Goal: Task Accomplishment & Management: Use online tool/utility

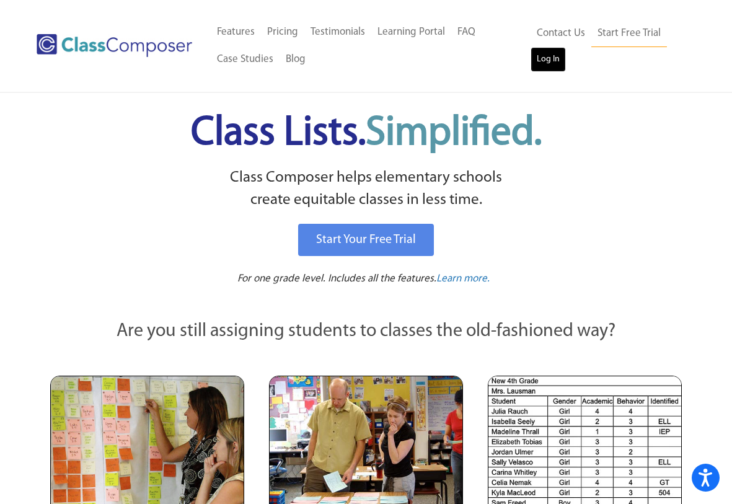
click at [546, 58] on link "Log In" at bounding box center [547, 59] width 35 height 25
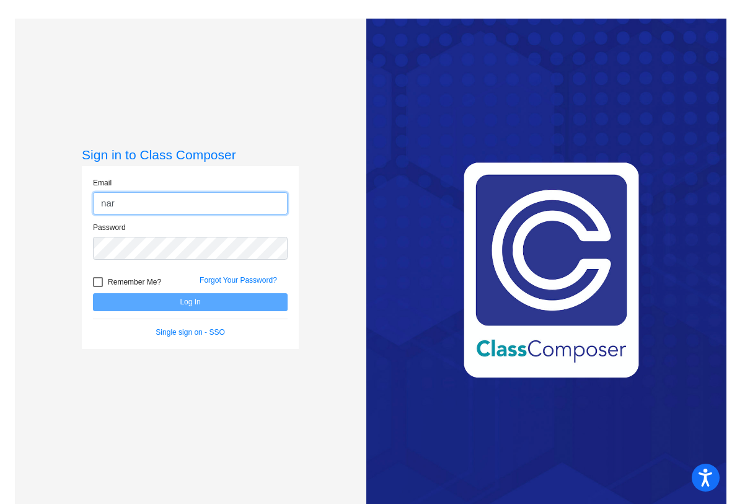
type input "[EMAIL_ADDRESS][DOMAIN_NAME]"
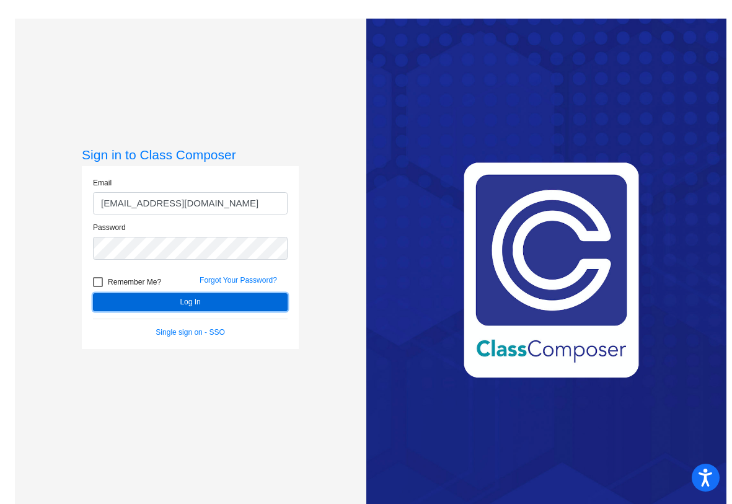
click at [208, 305] on button "Log In" at bounding box center [190, 302] width 195 height 18
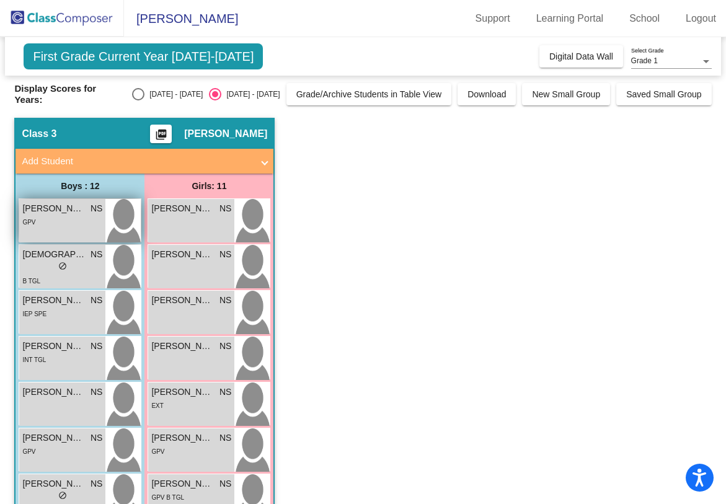
click at [82, 224] on div "GPV" at bounding box center [62, 221] width 80 height 13
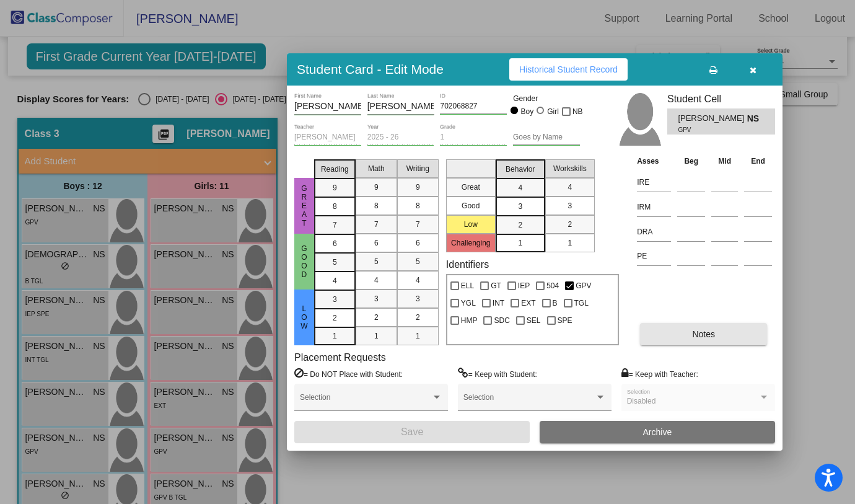
click at [677, 340] on button "Notes" at bounding box center [703, 334] width 127 height 22
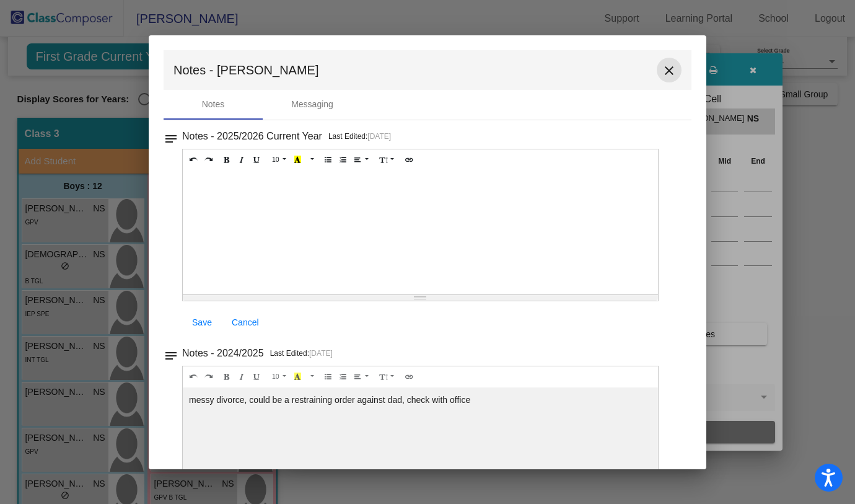
click at [665, 71] on mat-icon "close" at bounding box center [669, 70] width 15 height 15
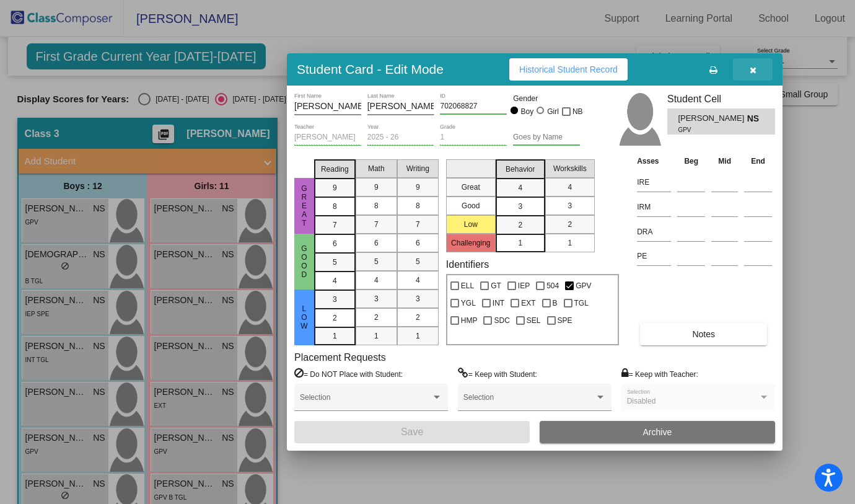
click at [731, 70] on button "button" at bounding box center [753, 69] width 40 height 22
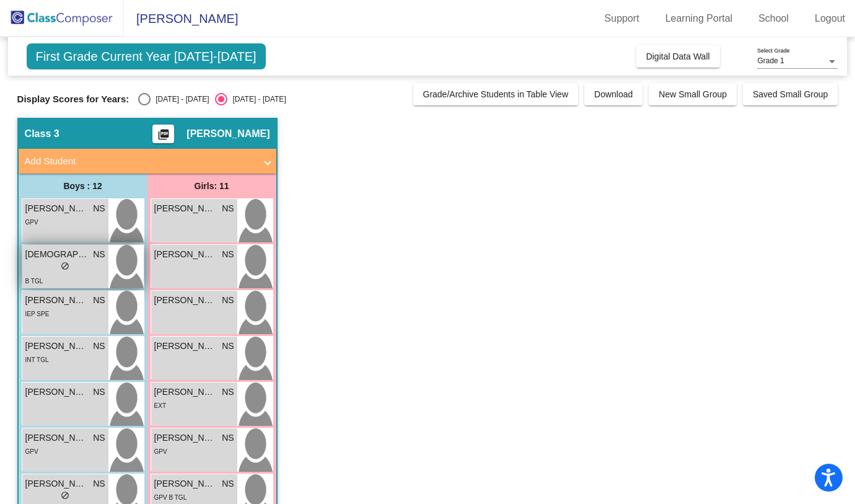
click at [68, 263] on span "do_not_disturb_alt" at bounding box center [65, 265] width 9 height 9
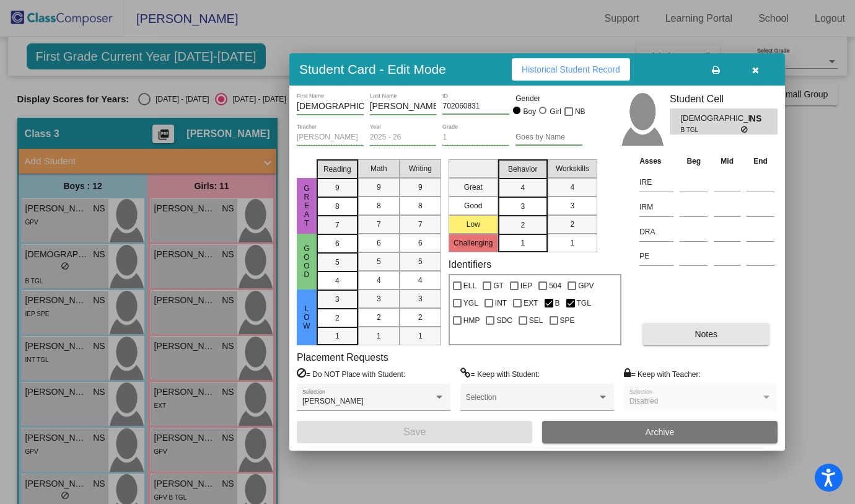
click at [688, 337] on button "Notes" at bounding box center [706, 334] width 127 height 22
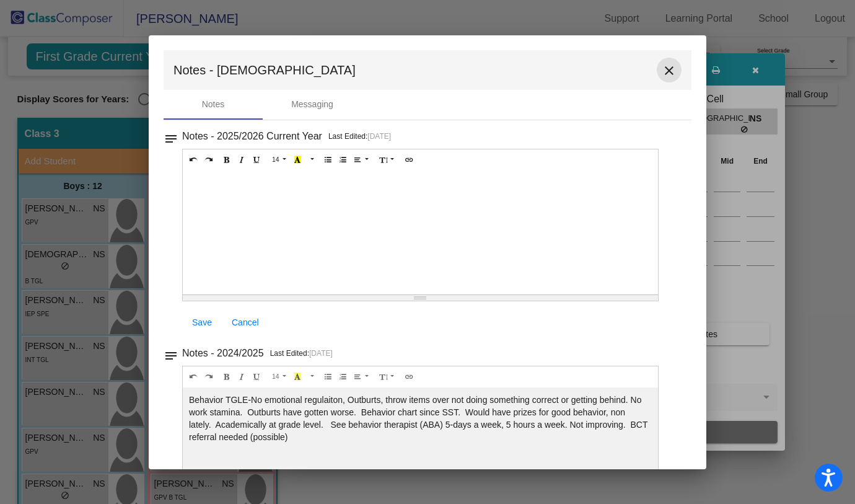
click at [669, 67] on mat-icon "close" at bounding box center [669, 70] width 15 height 15
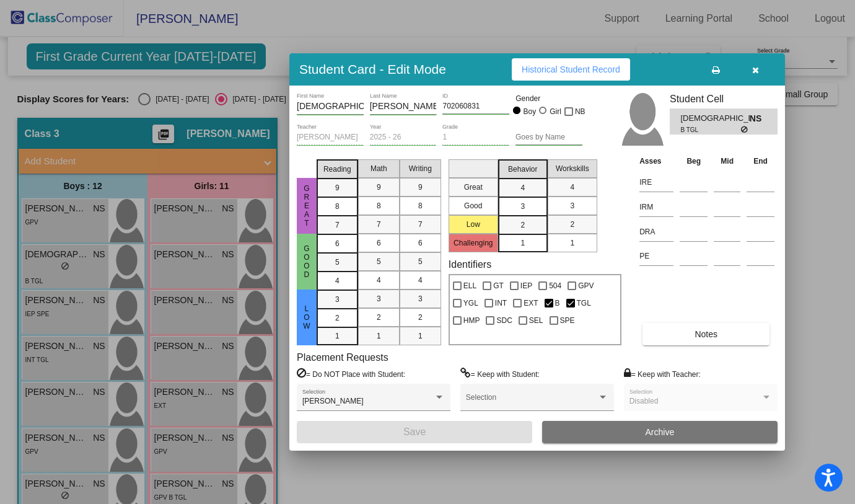
click at [731, 69] on icon "button" at bounding box center [755, 70] width 7 height 9
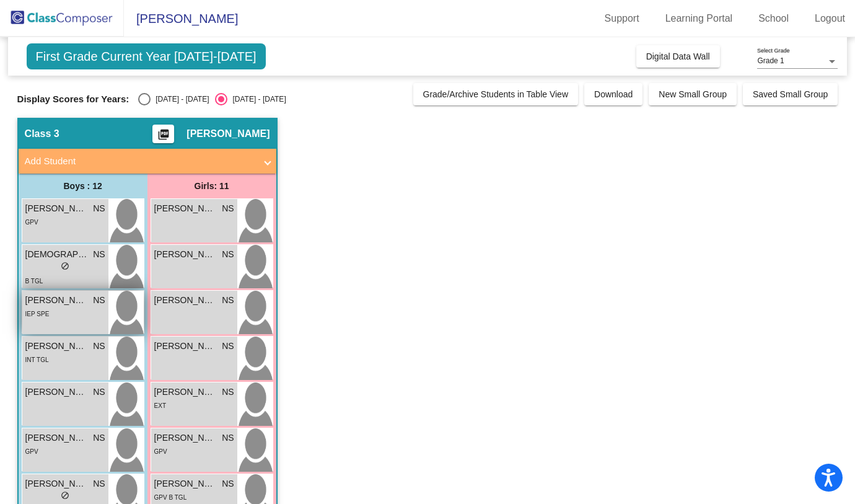
click at [77, 311] on div "IEP SPE" at bounding box center [65, 313] width 80 height 13
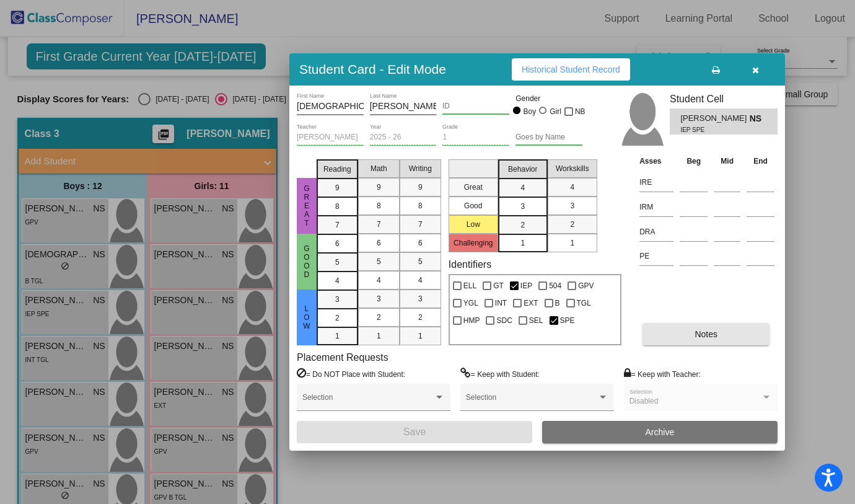
click at [688, 338] on button "Notes" at bounding box center [706, 334] width 127 height 22
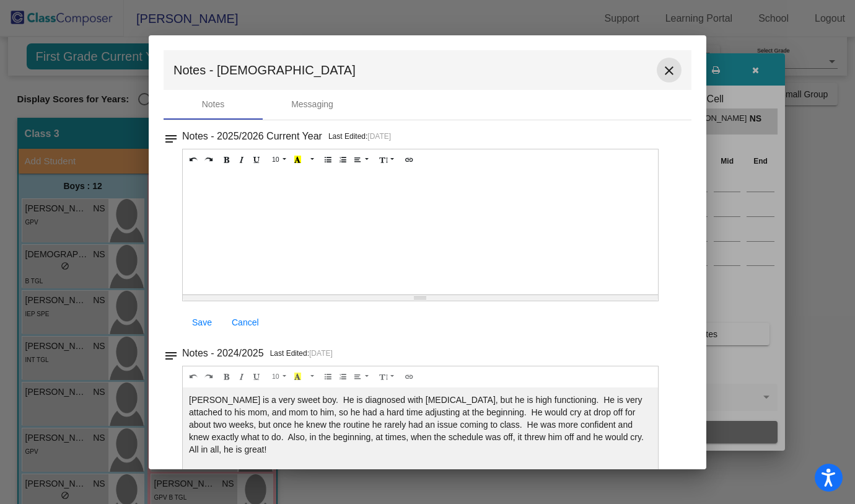
click at [665, 76] on mat-icon "close" at bounding box center [669, 70] width 15 height 15
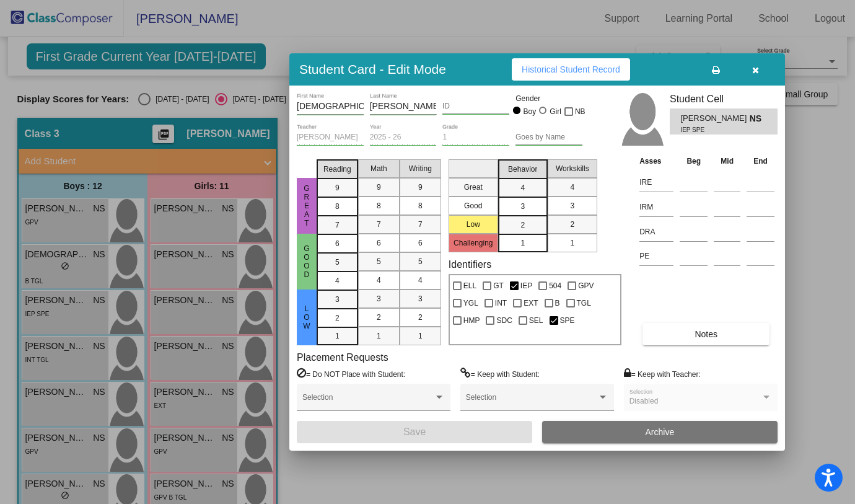
click at [72, 356] on div at bounding box center [427, 252] width 855 height 504
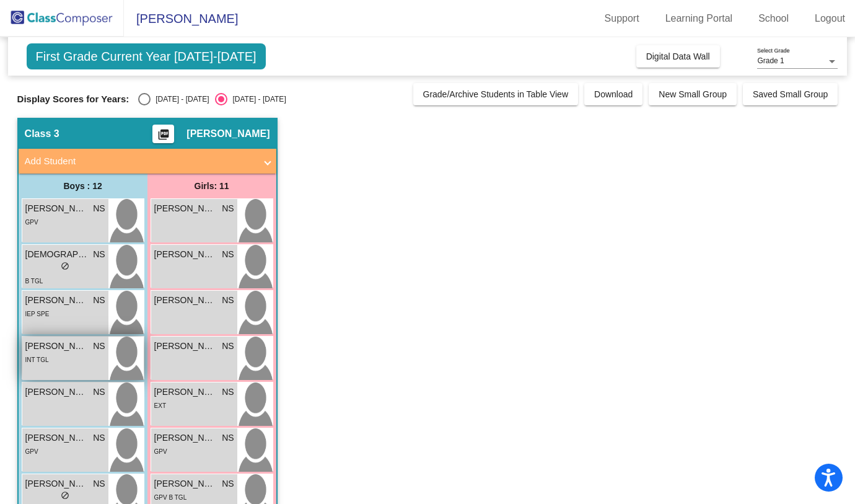
click at [68, 360] on div "INT TGL" at bounding box center [65, 359] width 80 height 13
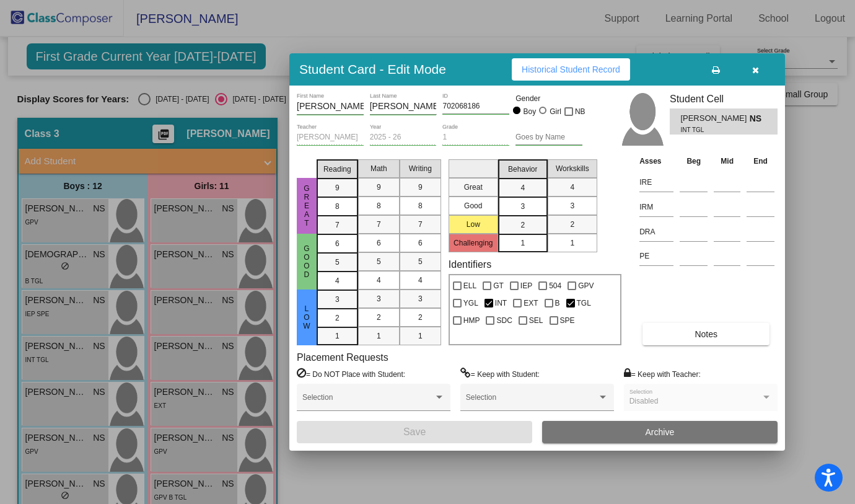
click at [662, 327] on button "Notes" at bounding box center [706, 334] width 127 height 22
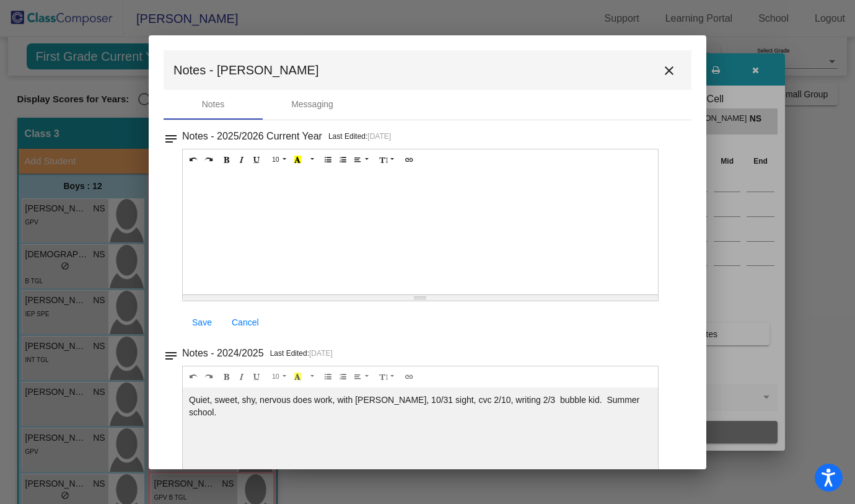
click at [667, 84] on mat-toolbar "Notes - [PERSON_NAME] close" at bounding box center [428, 70] width 528 height 40
click at [663, 71] on mat-icon "close" at bounding box center [669, 70] width 15 height 15
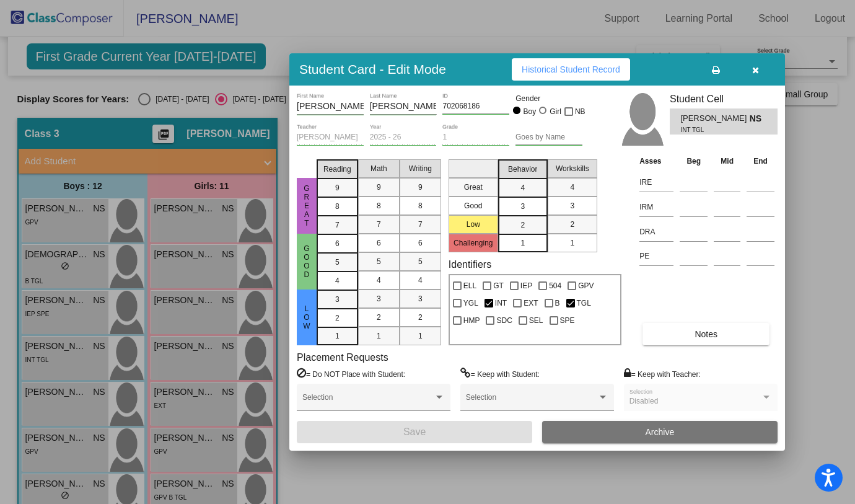
click at [61, 403] on div at bounding box center [427, 252] width 855 height 504
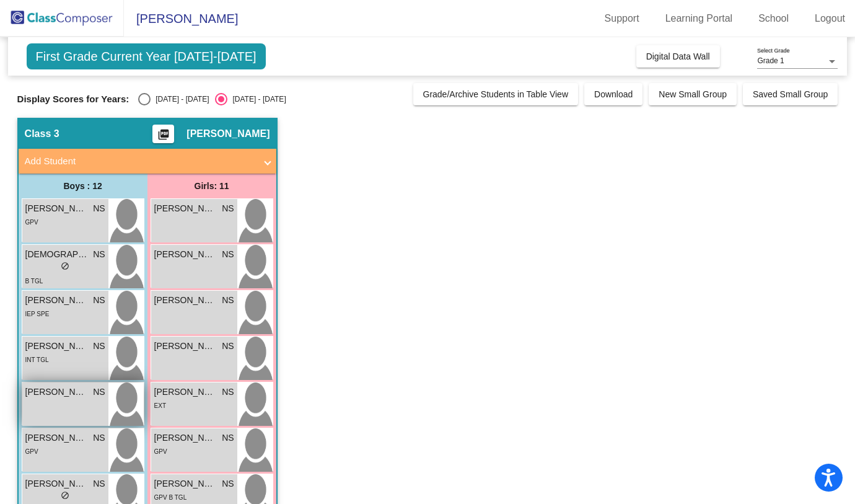
click at [55, 411] on div "[PERSON_NAME] lock do_not_disturb_alt" at bounding box center [65, 403] width 86 height 43
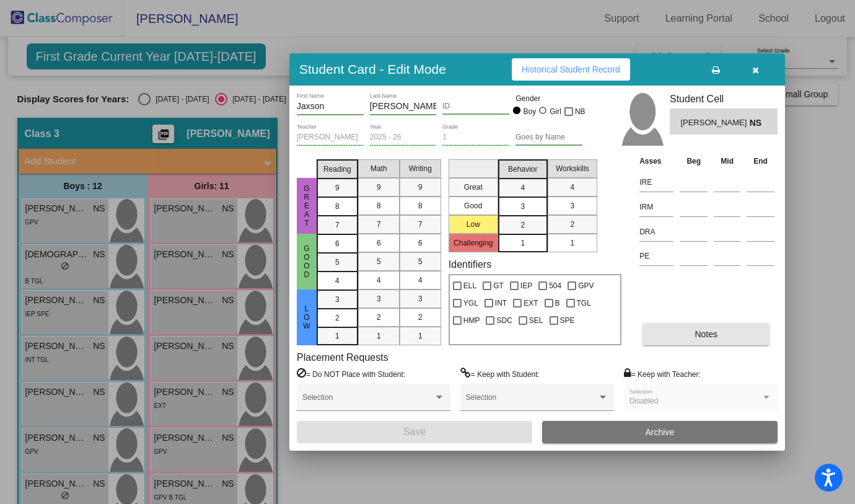
click at [731, 338] on button "Notes" at bounding box center [706, 334] width 127 height 22
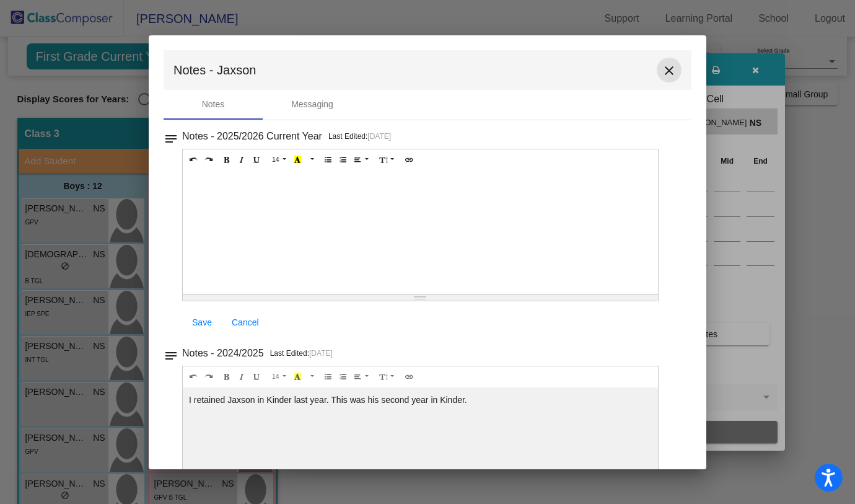
click at [662, 72] on mat-icon "close" at bounding box center [669, 70] width 15 height 15
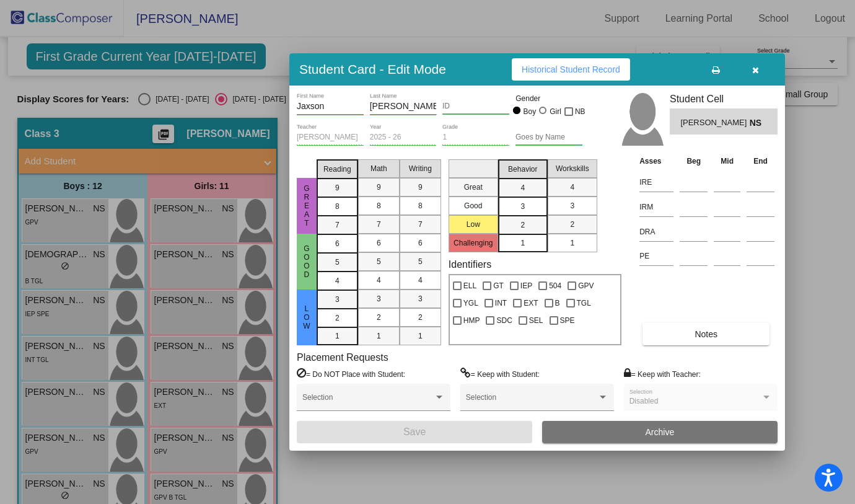
click at [87, 448] on div at bounding box center [427, 252] width 855 height 504
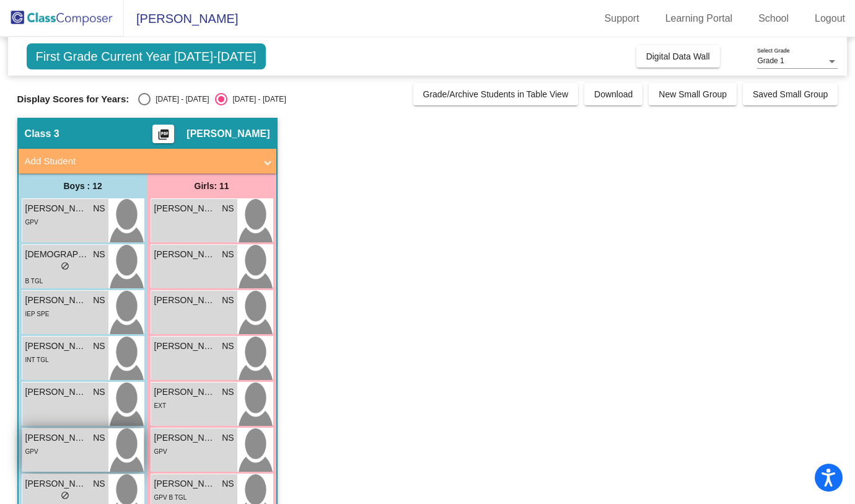
click at [84, 447] on div "GPV" at bounding box center [65, 450] width 80 height 13
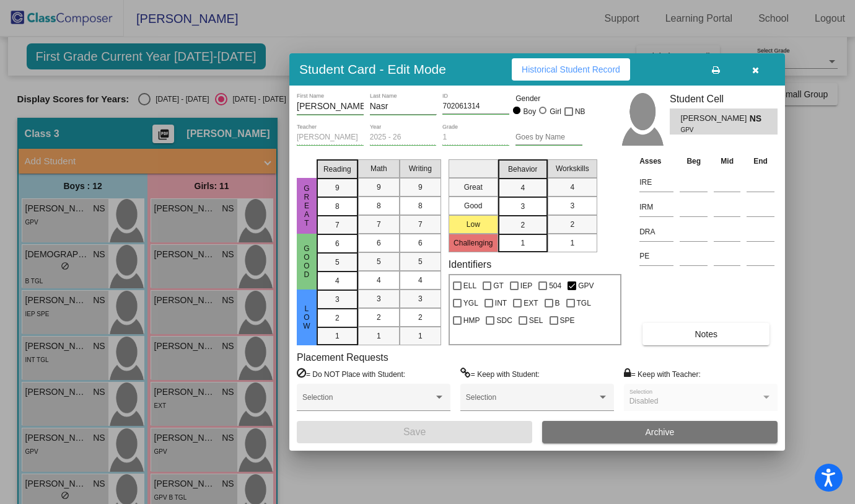
click at [721, 351] on div "Placement Requests = Do NOT Place with Student: Selection = Keep with Student: …" at bounding box center [537, 385] width 481 height 69
click at [720, 345] on button "Notes" at bounding box center [706, 334] width 127 height 22
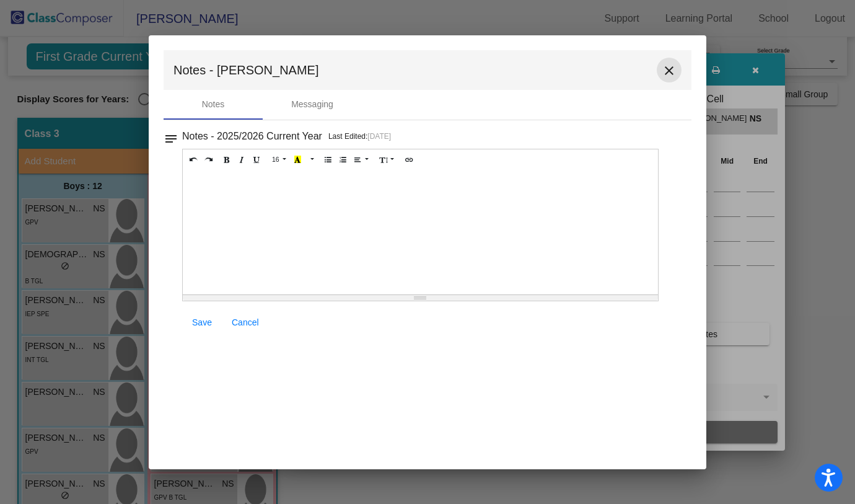
click at [667, 71] on mat-icon "close" at bounding box center [669, 70] width 15 height 15
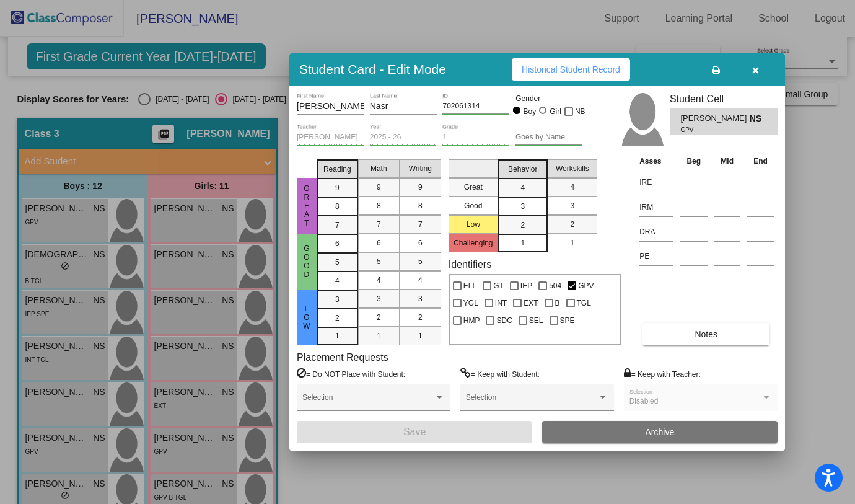
click at [71, 494] on div at bounding box center [427, 252] width 855 height 504
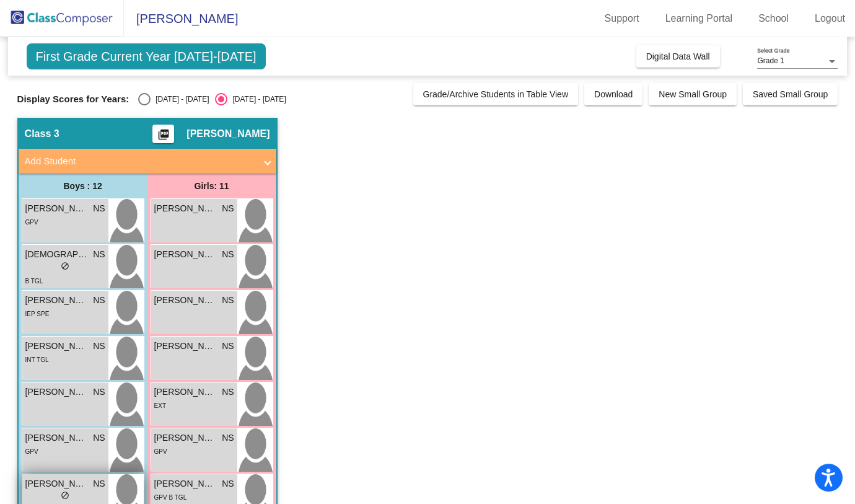
click at [81, 483] on span "[PERSON_NAME]" at bounding box center [56, 483] width 62 height 13
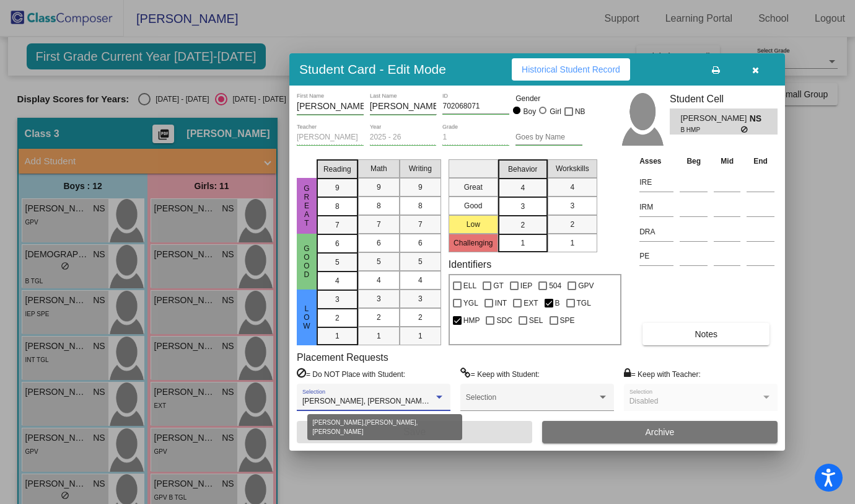
click at [438, 398] on div at bounding box center [439, 397] width 11 height 9
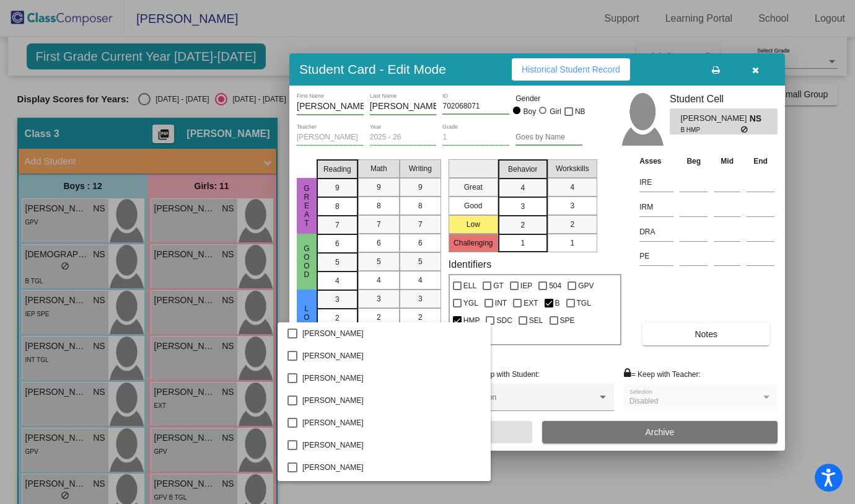
scroll to position [467, 0]
click at [537, 371] on div at bounding box center [427, 252] width 855 height 504
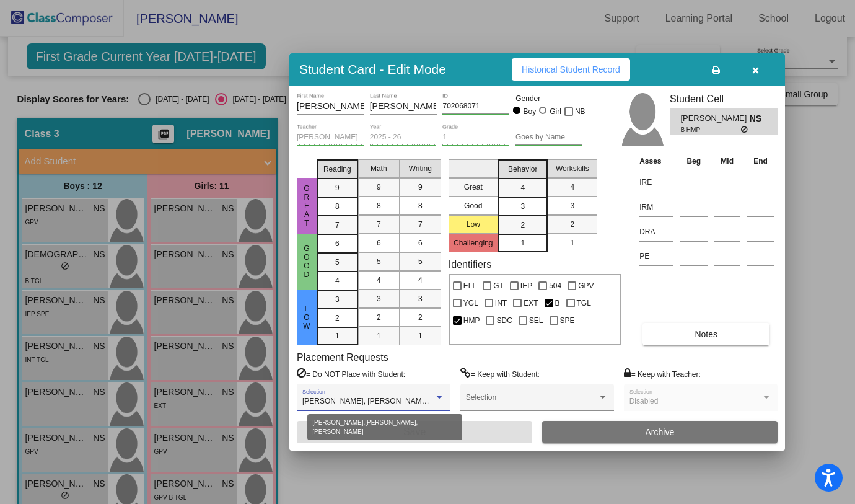
click at [436, 402] on div "[PERSON_NAME], [PERSON_NAME], [PERSON_NAME]" at bounding box center [373, 401] width 143 height 9
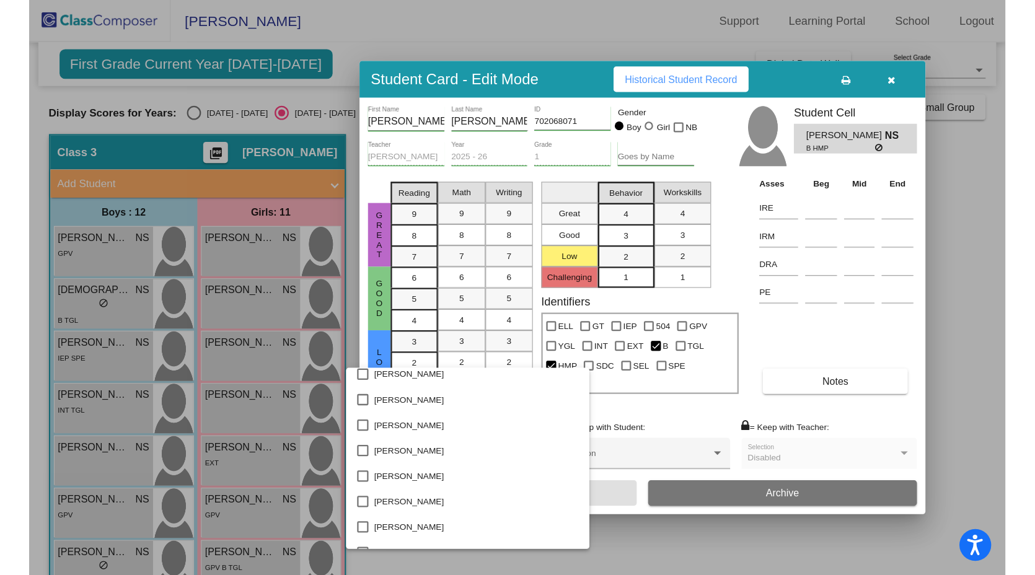
scroll to position [1552, 0]
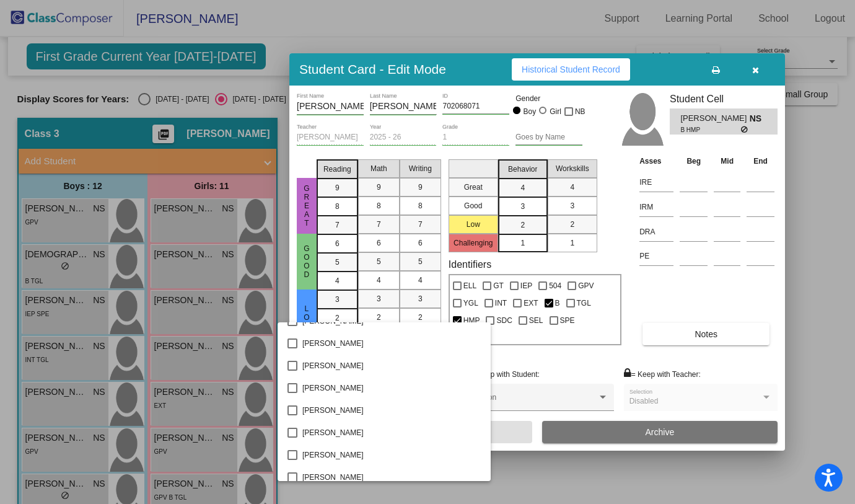
click at [633, 353] on div at bounding box center [427, 252] width 855 height 504
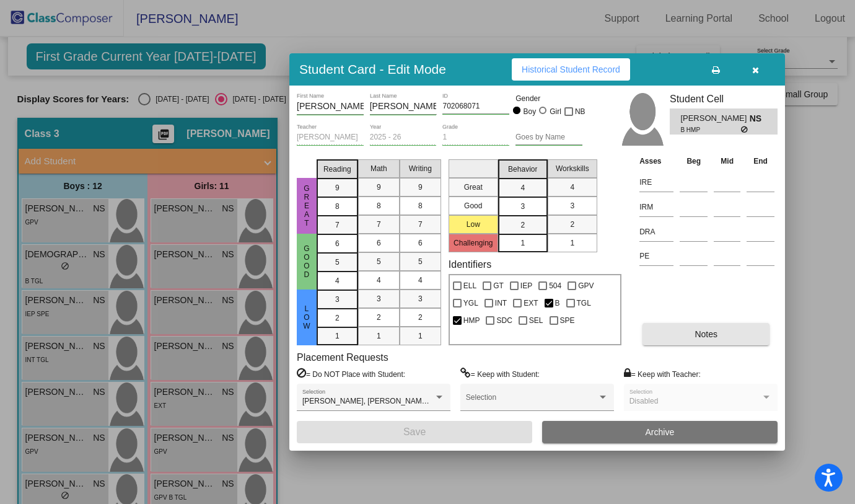
click at [677, 336] on button "Notes" at bounding box center [706, 334] width 127 height 22
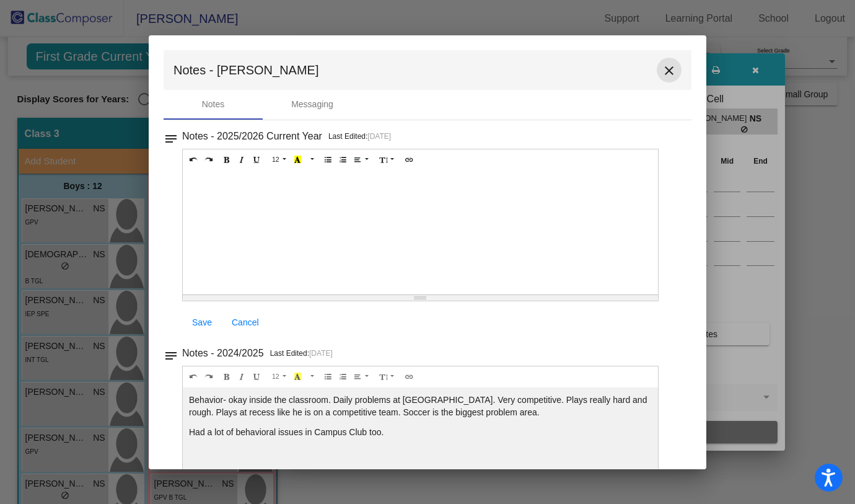
click at [662, 72] on mat-icon "close" at bounding box center [669, 70] width 15 height 15
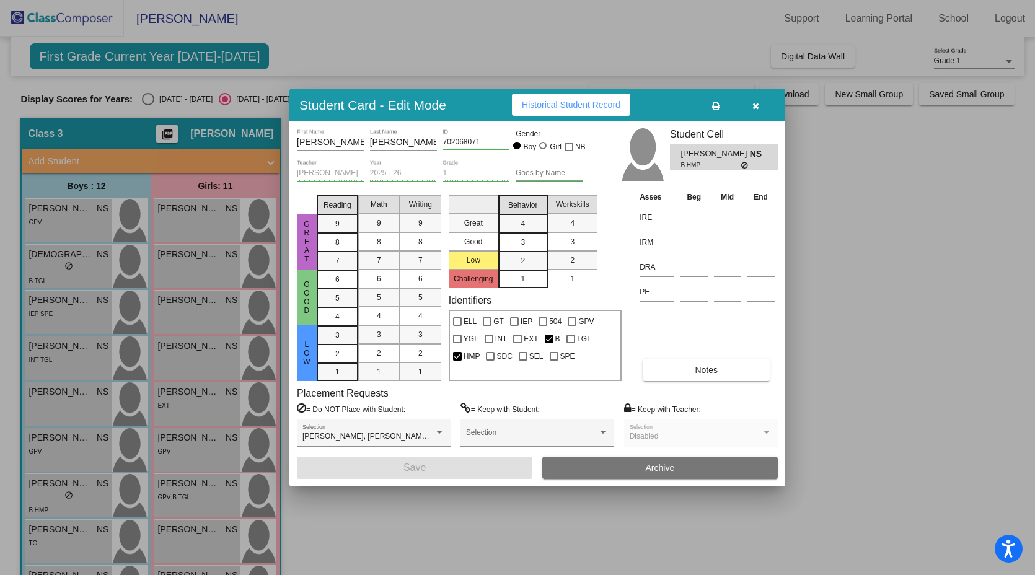
click at [69, 503] on div at bounding box center [517, 287] width 1035 height 575
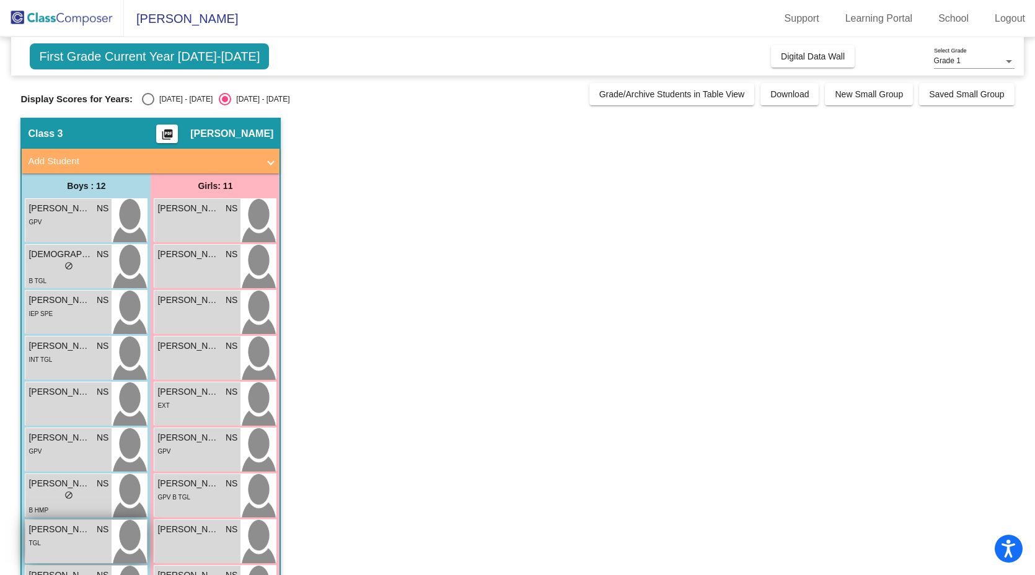
click at [71, 503] on div "TGL" at bounding box center [69, 542] width 80 height 13
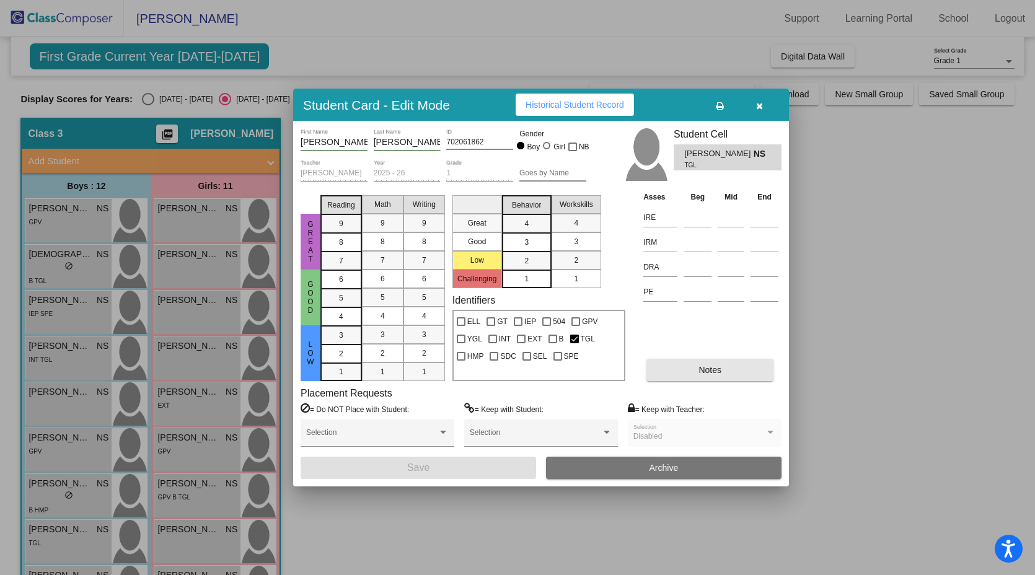
click at [731, 373] on button "Notes" at bounding box center [709, 370] width 127 height 22
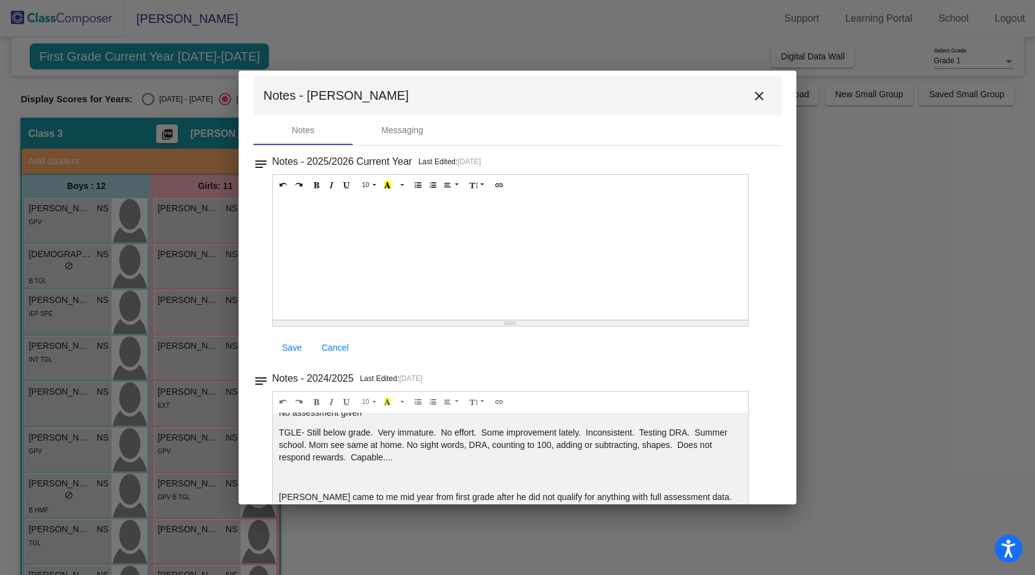
scroll to position [0, 0]
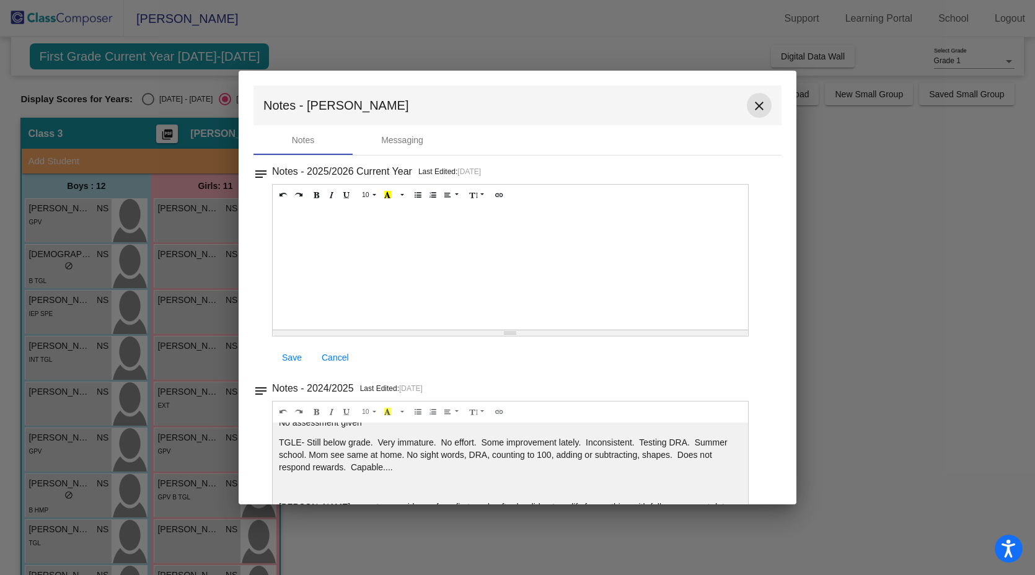
click at [731, 102] on mat-icon "close" at bounding box center [759, 106] width 15 height 15
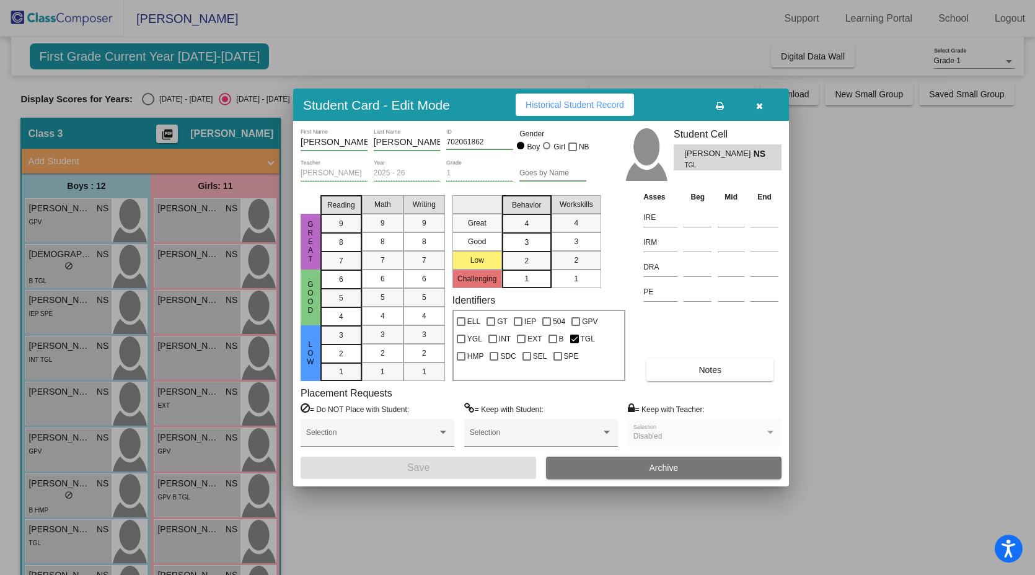
click at [67, 503] on div at bounding box center [517, 287] width 1035 height 575
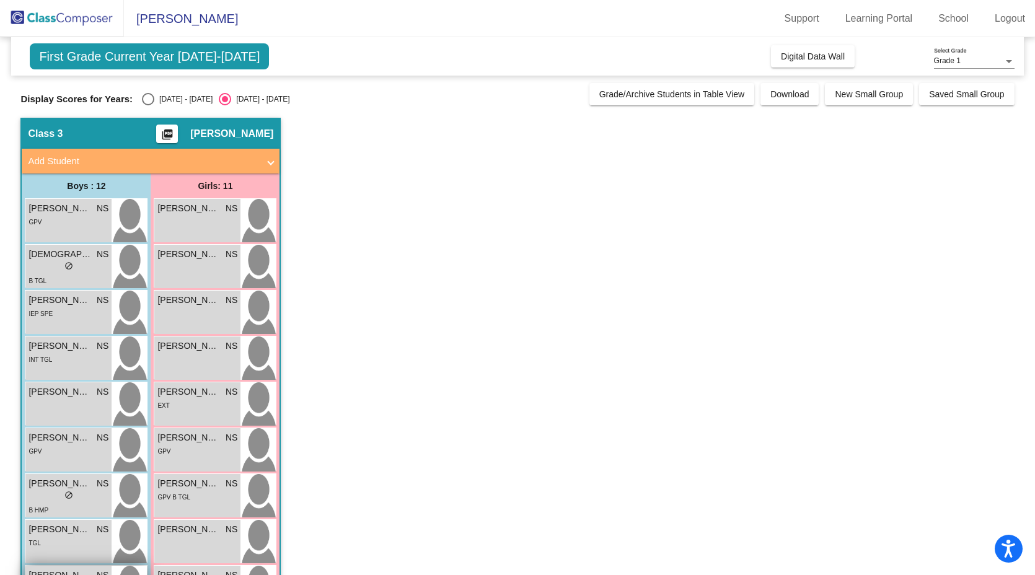
click at [67, 503] on span "[PERSON_NAME] [PERSON_NAME]" at bounding box center [60, 575] width 62 height 13
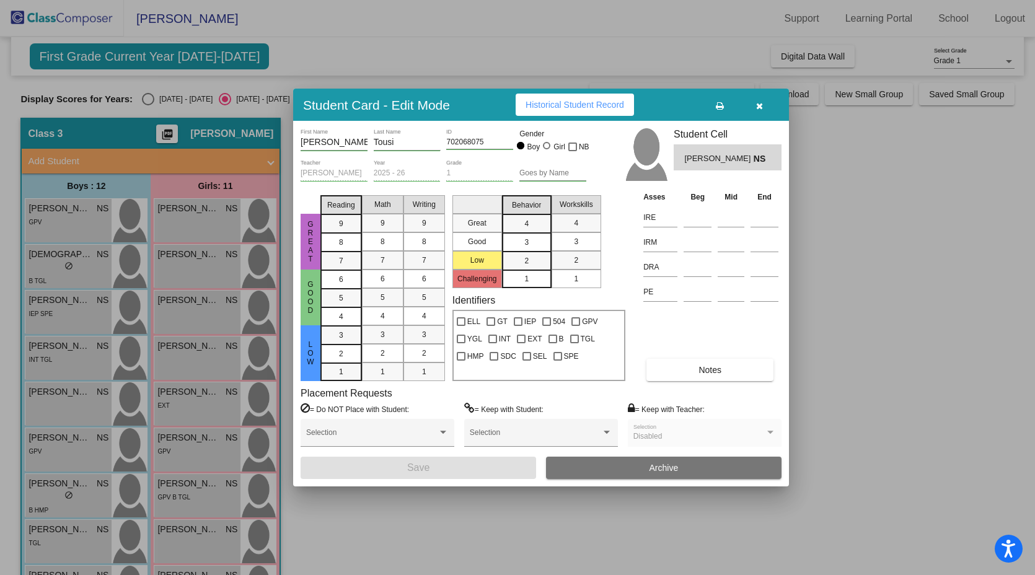
click at [671, 363] on button "Notes" at bounding box center [709, 370] width 127 height 22
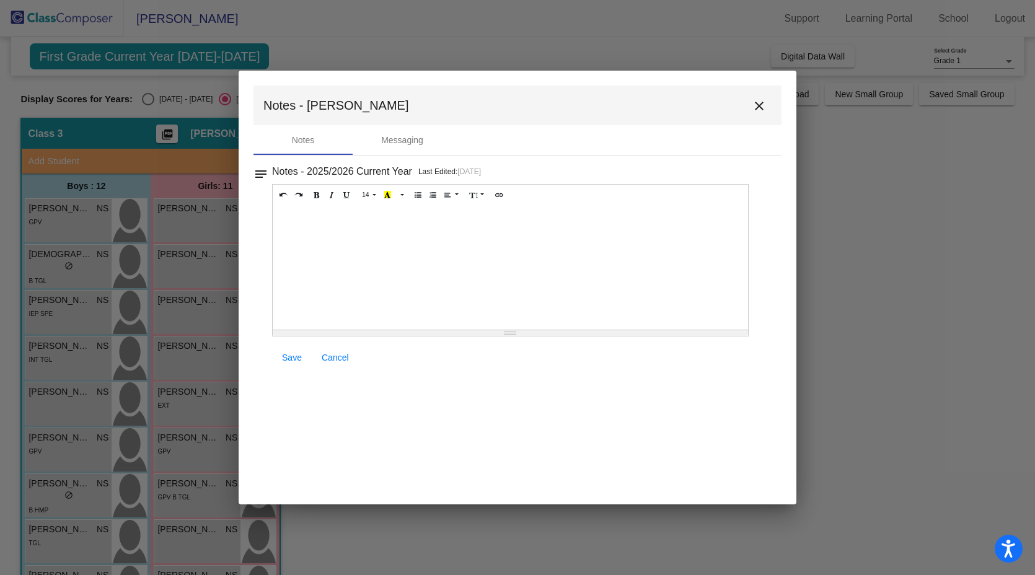
click at [731, 116] on button "close" at bounding box center [759, 105] width 25 height 25
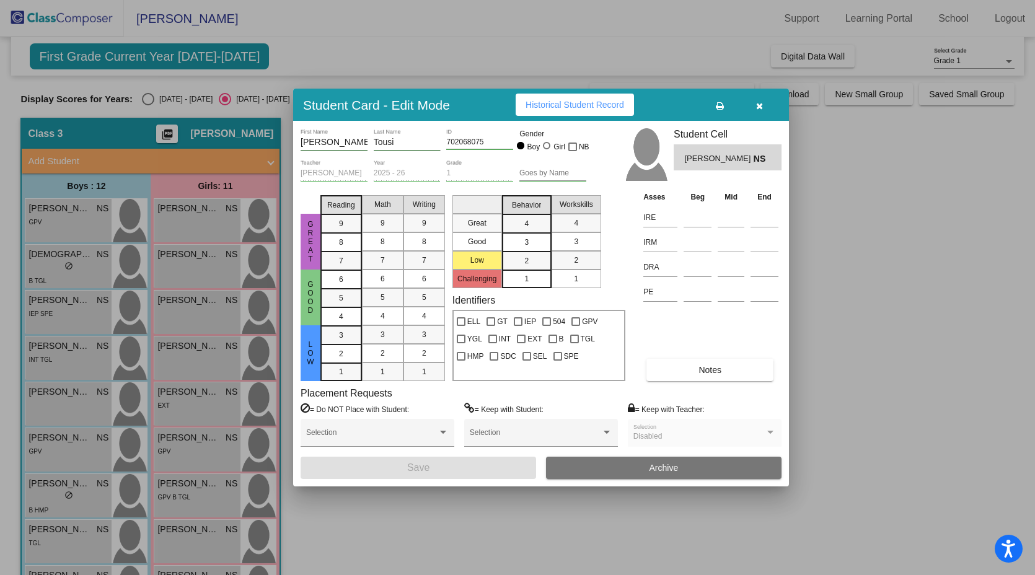
click at [731, 112] on button "button" at bounding box center [759, 105] width 40 height 22
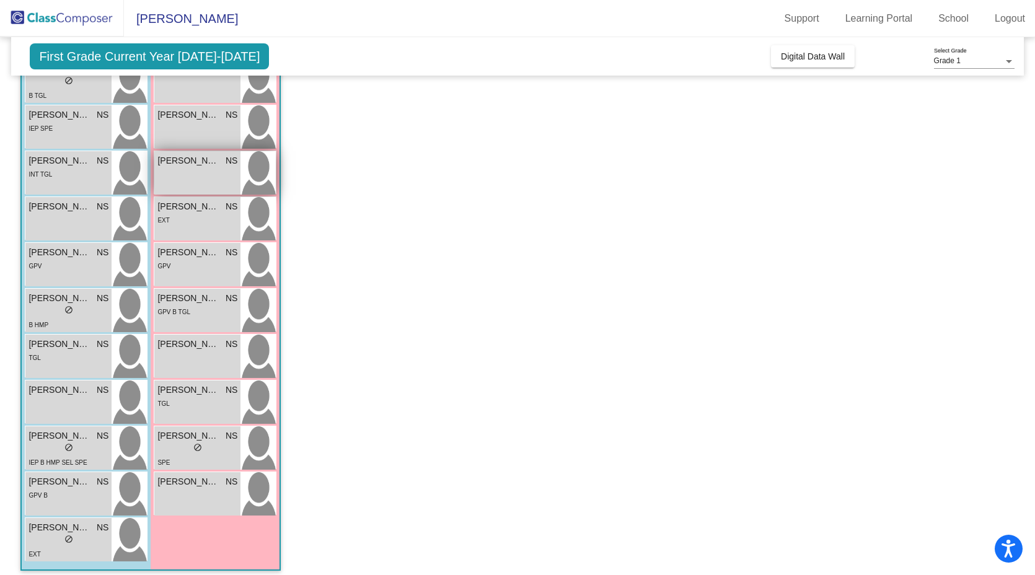
scroll to position [186, 0]
click at [74, 493] on div "GPV B" at bounding box center [69, 494] width 80 height 13
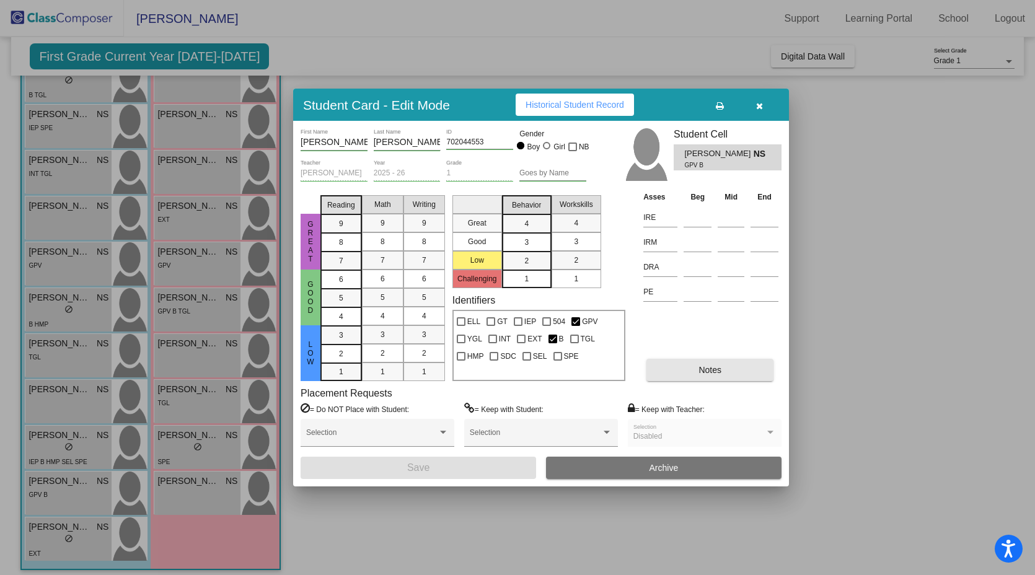
click at [708, 366] on span "Notes" at bounding box center [709, 370] width 23 height 10
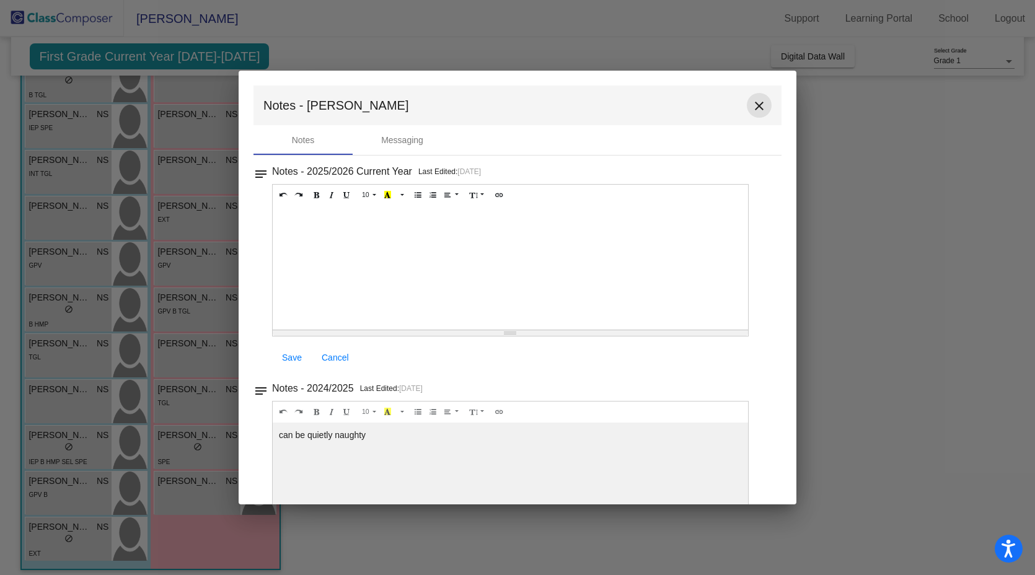
click at [731, 108] on mat-icon "close" at bounding box center [759, 106] width 15 height 15
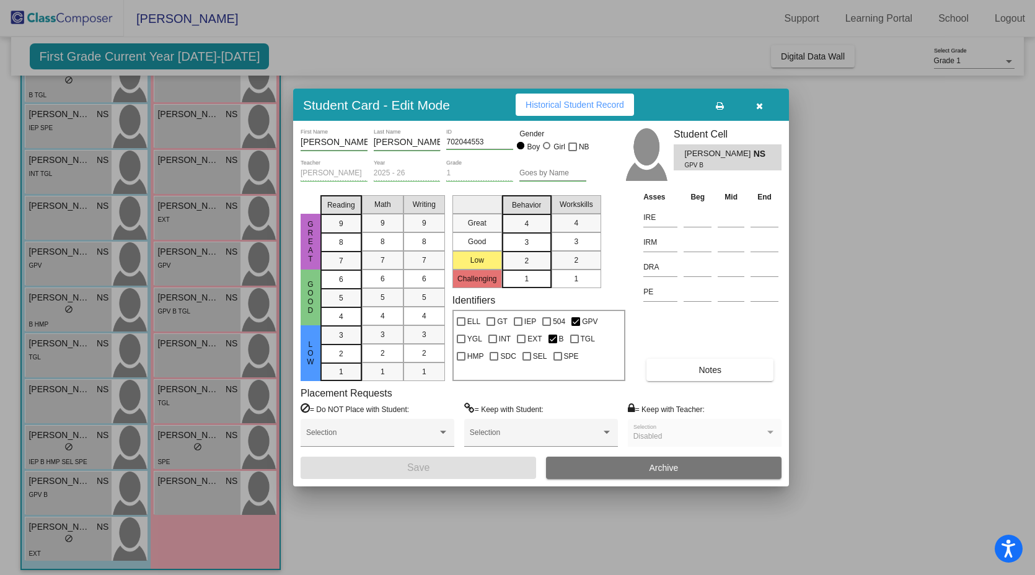
click at [72, 503] on div at bounding box center [517, 287] width 1035 height 575
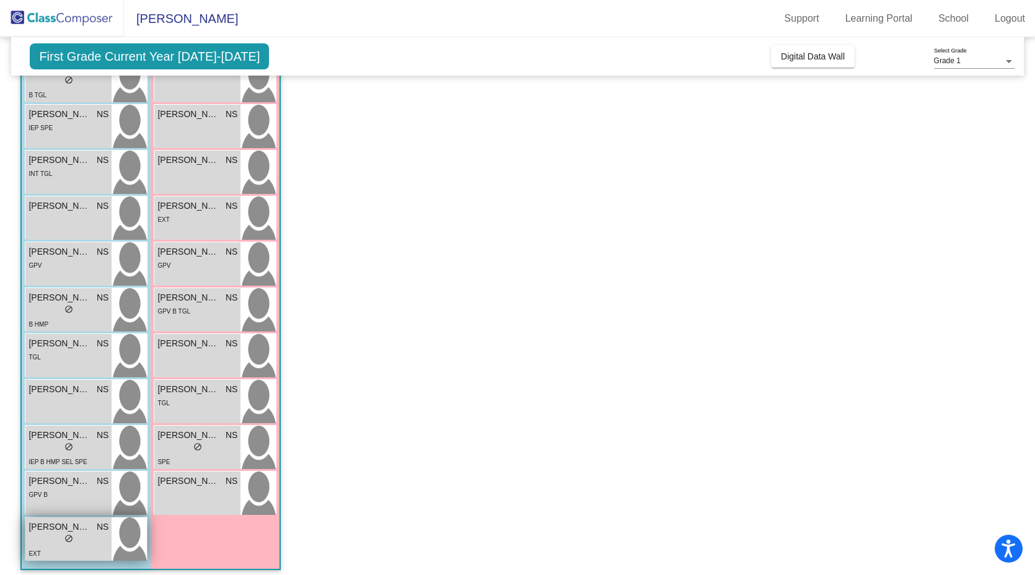
click at [86, 503] on div "EXT" at bounding box center [69, 553] width 80 height 13
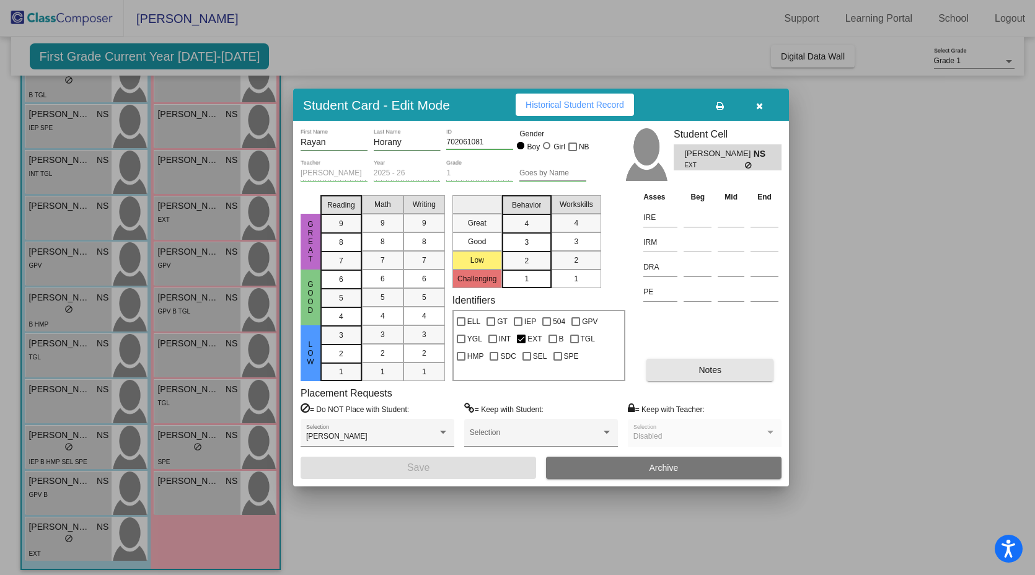
click at [731, 365] on button "Notes" at bounding box center [709, 370] width 127 height 22
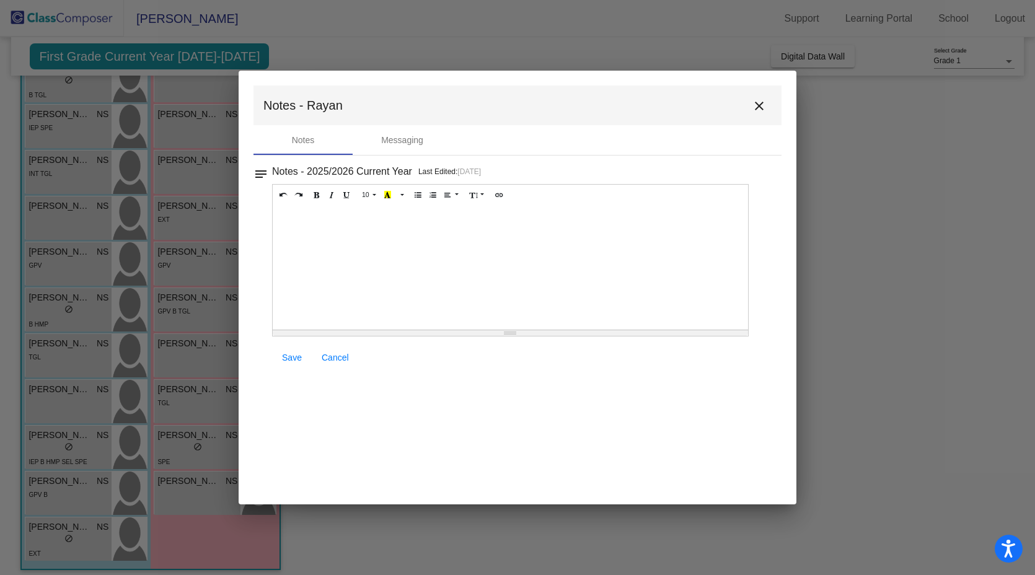
click at [731, 112] on mat-icon "close" at bounding box center [759, 106] width 15 height 15
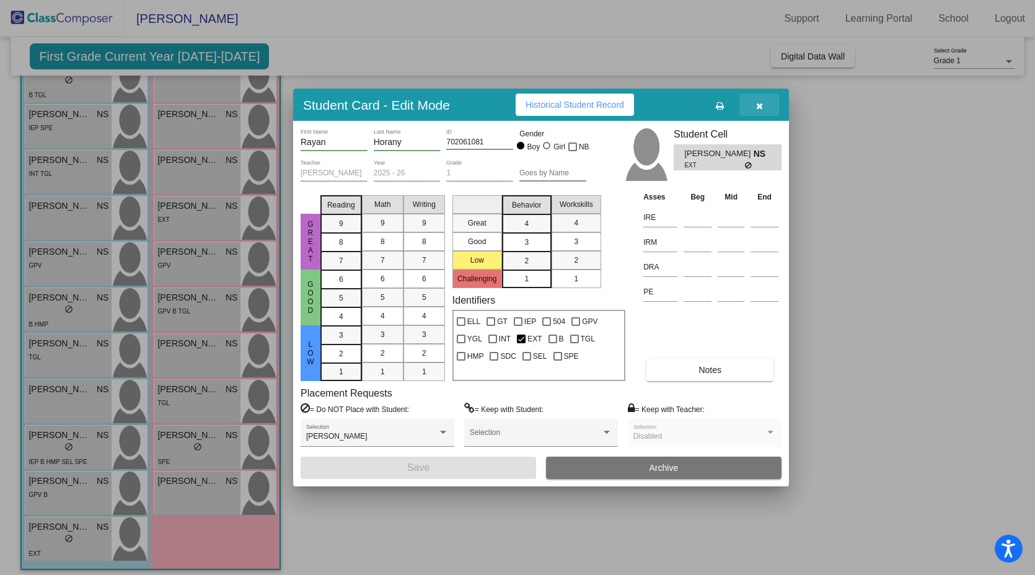
click at [731, 103] on button "button" at bounding box center [759, 105] width 40 height 22
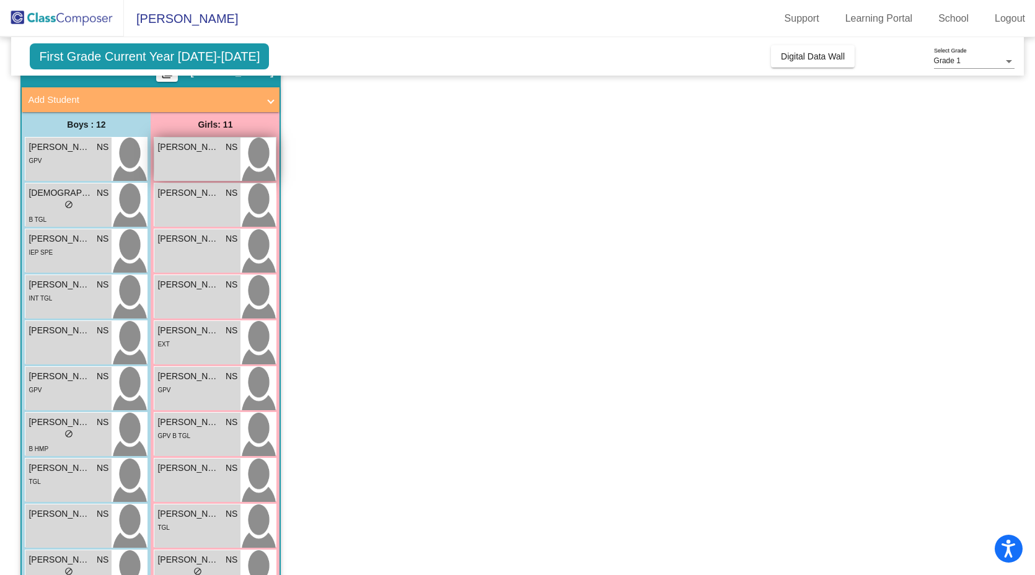
scroll to position [62, 0]
click at [191, 154] on div "[PERSON_NAME] NS lock do_not_disturb_alt" at bounding box center [197, 158] width 86 height 43
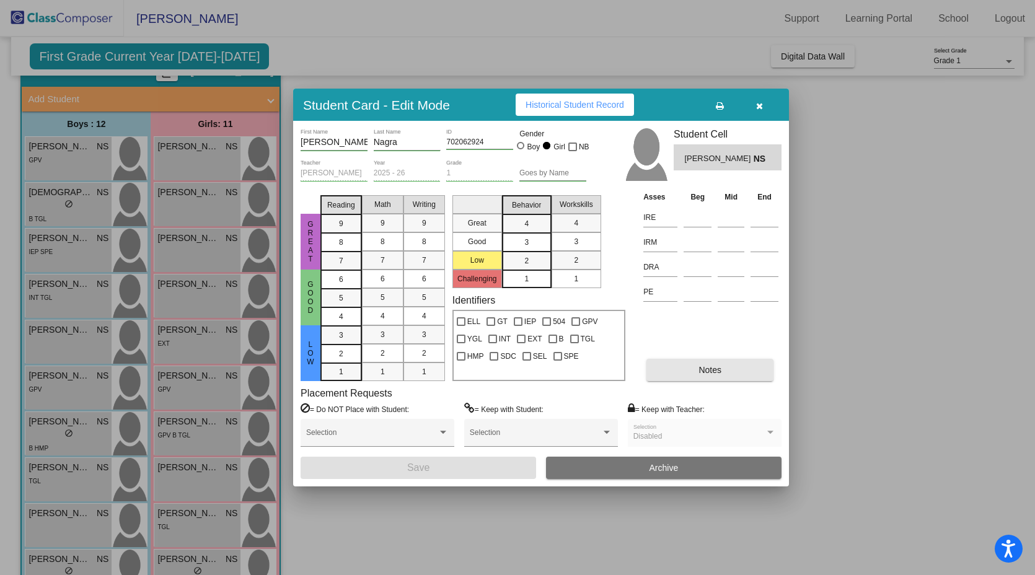
click at [731, 361] on button "Notes" at bounding box center [709, 370] width 127 height 22
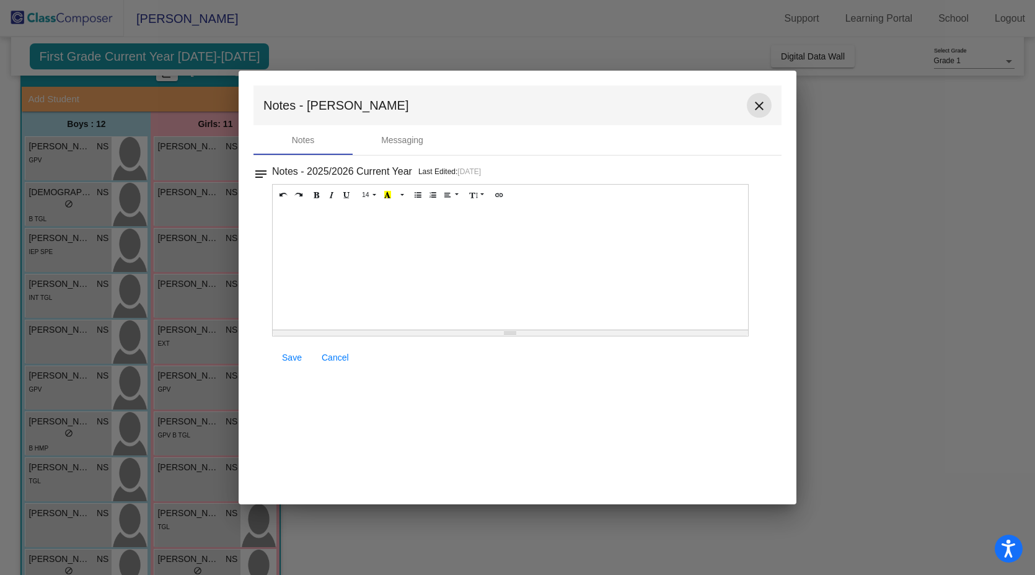
click at [731, 109] on mat-icon "close" at bounding box center [759, 106] width 15 height 15
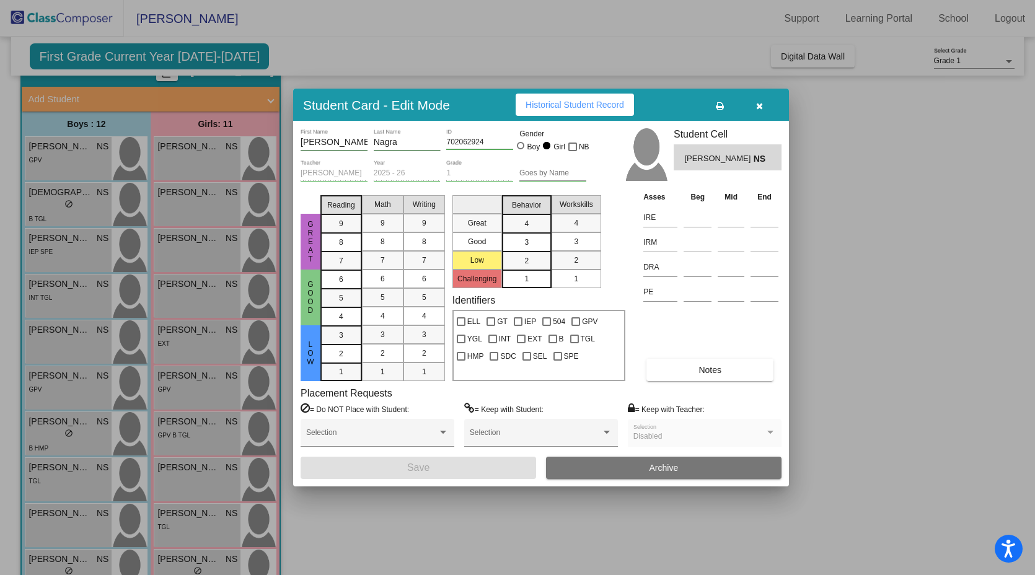
click at [184, 214] on div at bounding box center [517, 287] width 1035 height 575
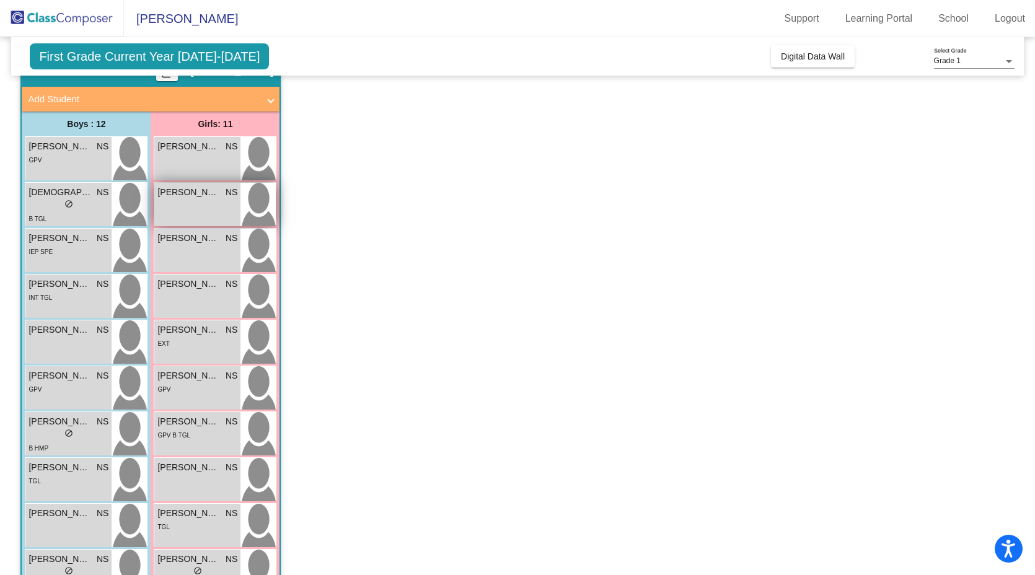
click at [183, 200] on div "[PERSON_NAME] NS lock do_not_disturb_alt" at bounding box center [197, 204] width 86 height 43
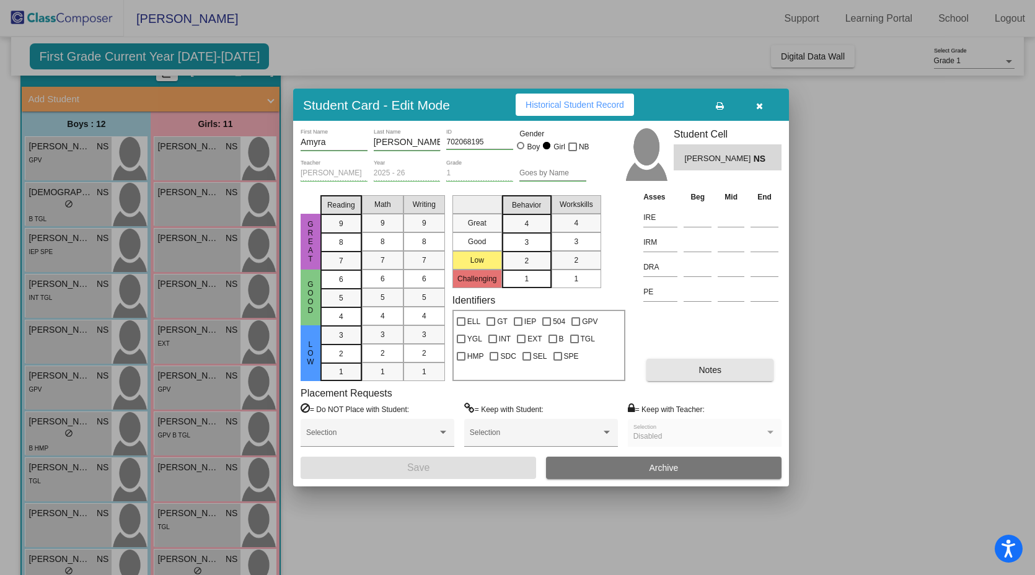
click at [731, 372] on button "Notes" at bounding box center [709, 370] width 127 height 22
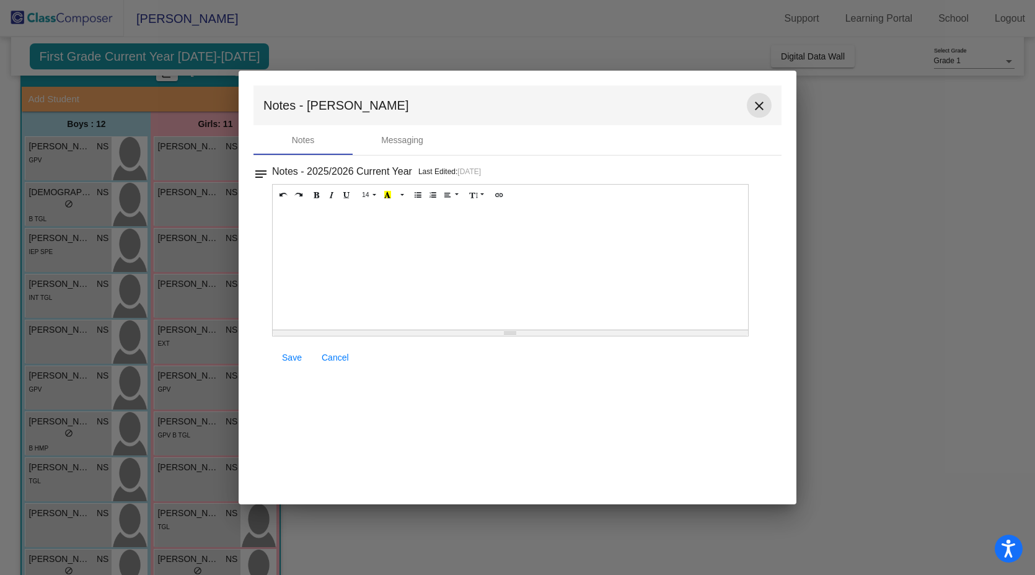
click at [731, 107] on mat-icon "close" at bounding box center [759, 106] width 15 height 15
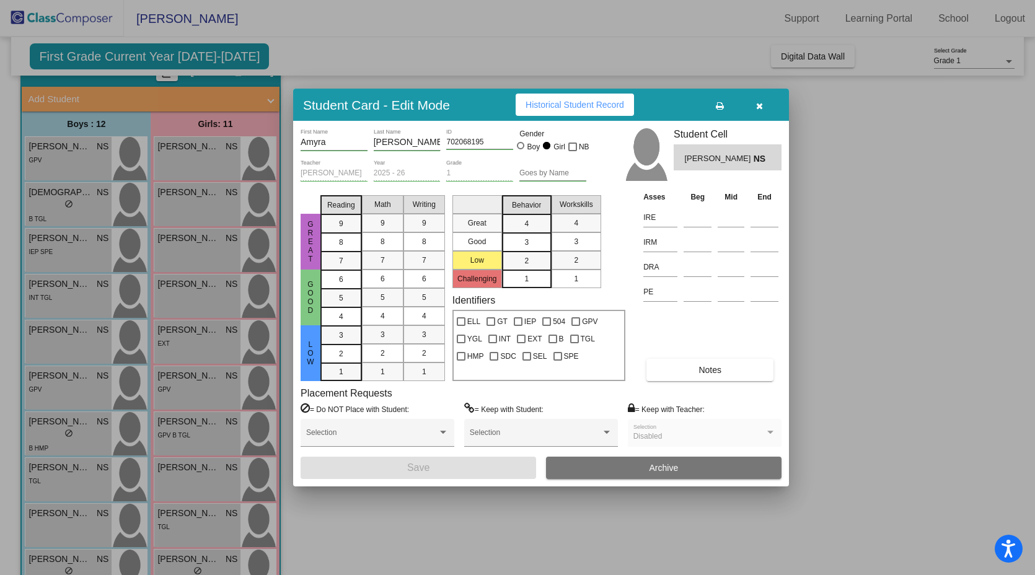
click at [731, 107] on button "button" at bounding box center [759, 105] width 40 height 22
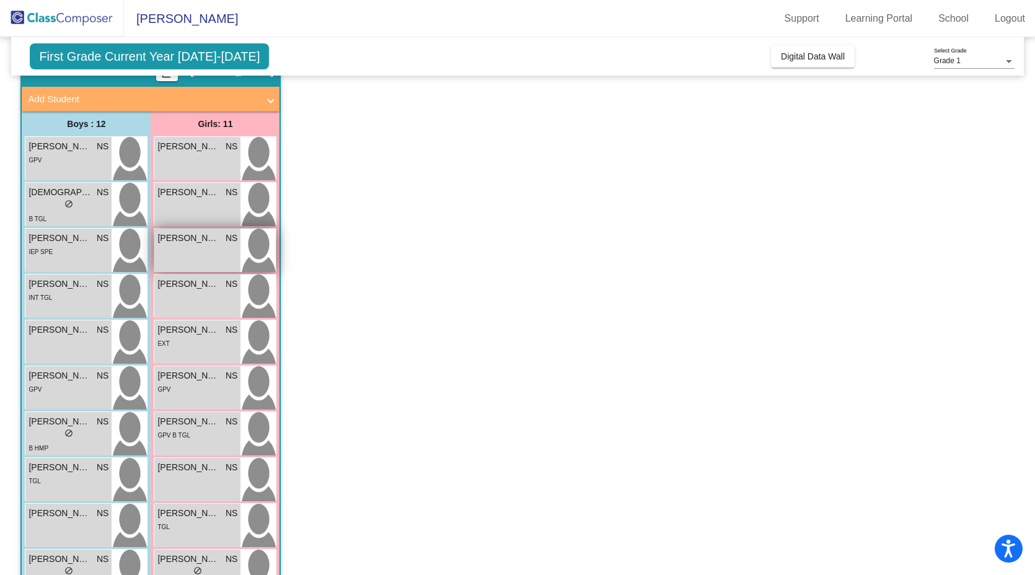
click at [188, 263] on div "[PERSON_NAME] NS lock do_not_disturb_alt" at bounding box center [197, 250] width 86 height 43
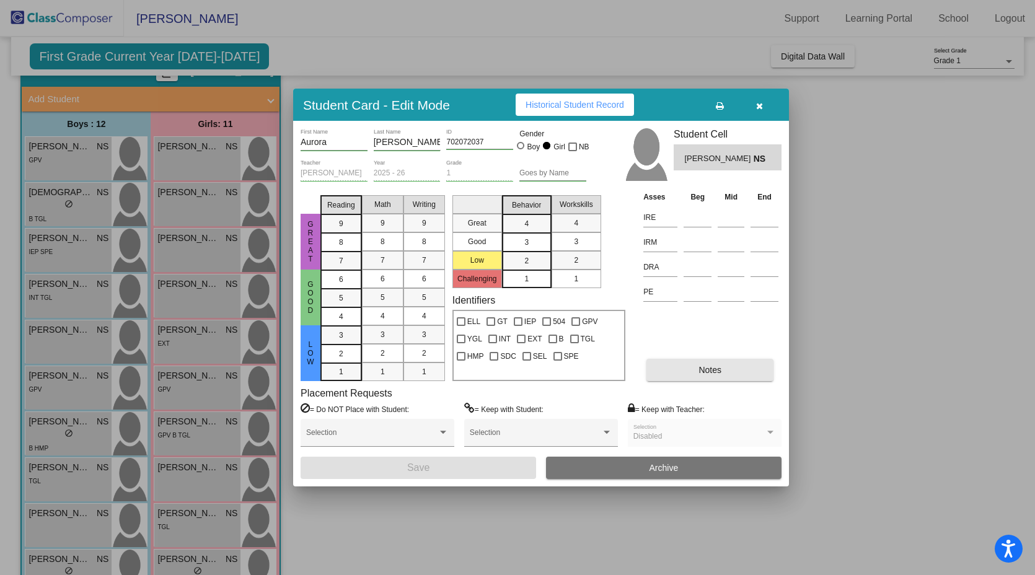
click at [680, 372] on button "Notes" at bounding box center [709, 370] width 127 height 22
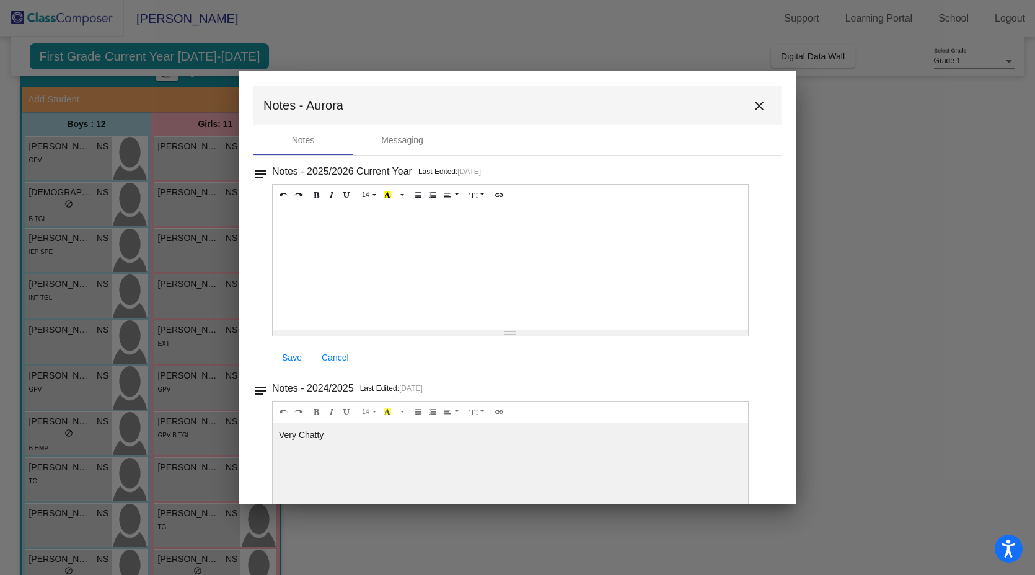
click at [731, 112] on mat-icon "close" at bounding box center [759, 106] width 15 height 15
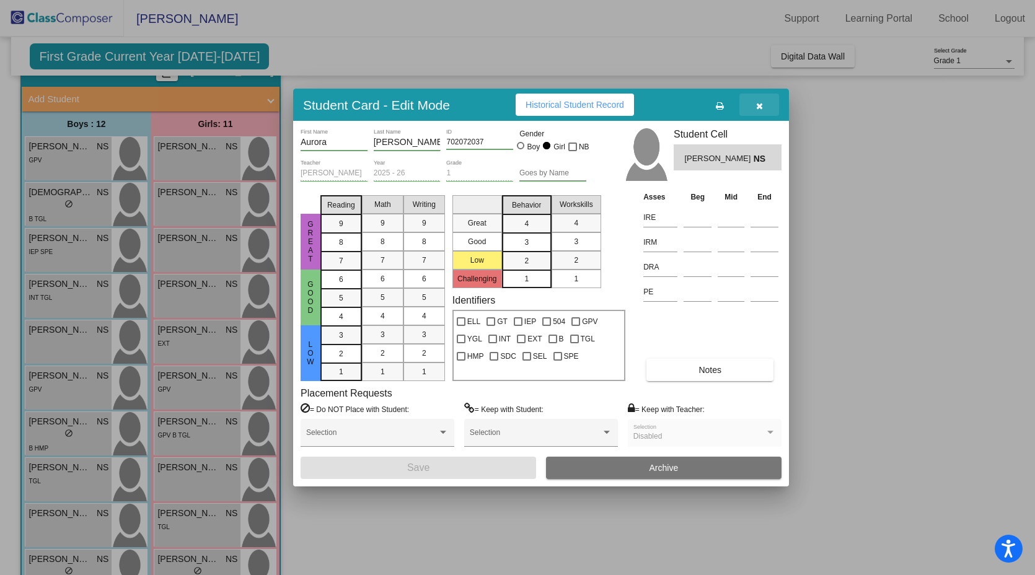
click at [731, 109] on button "button" at bounding box center [759, 105] width 40 height 22
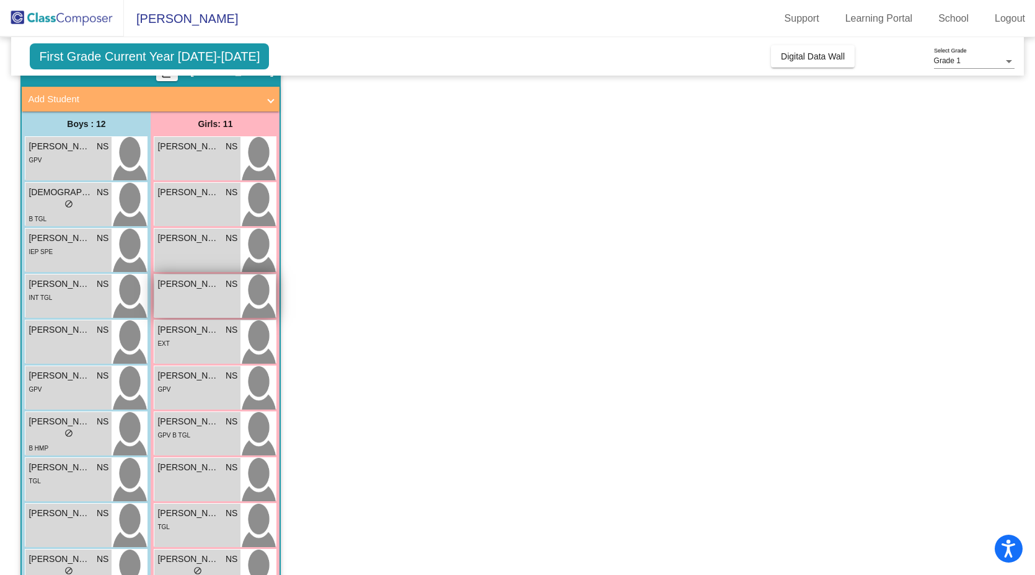
click at [193, 294] on div "[PERSON_NAME] NS lock do_not_disturb_alt" at bounding box center [197, 295] width 86 height 43
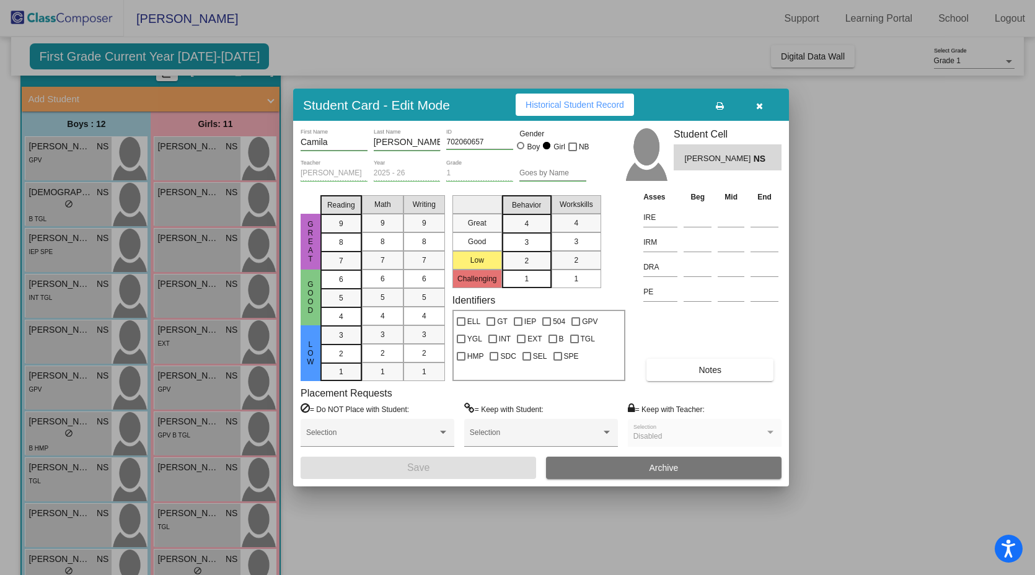
click at [671, 364] on button "Notes" at bounding box center [709, 370] width 127 height 22
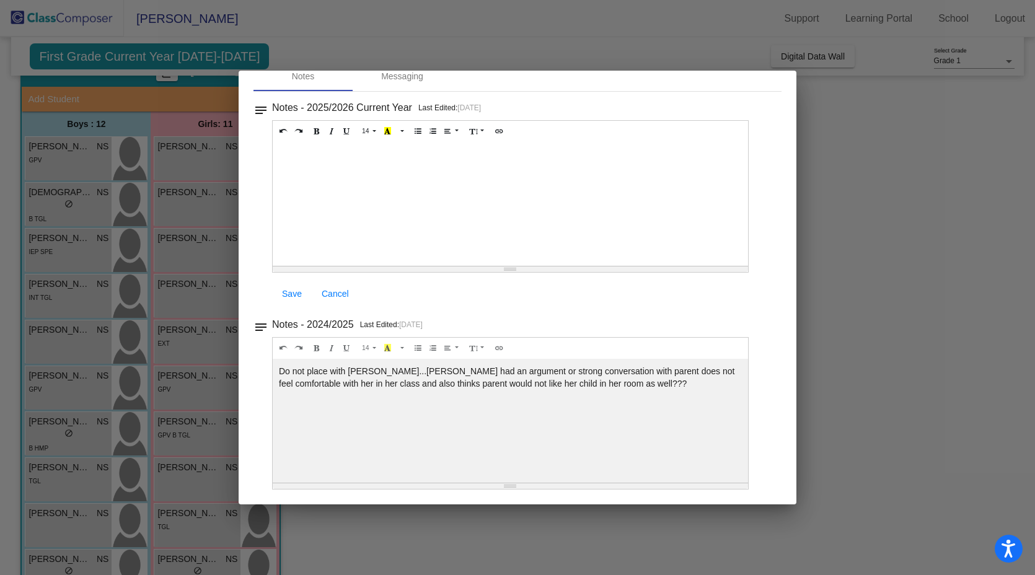
scroll to position [0, 0]
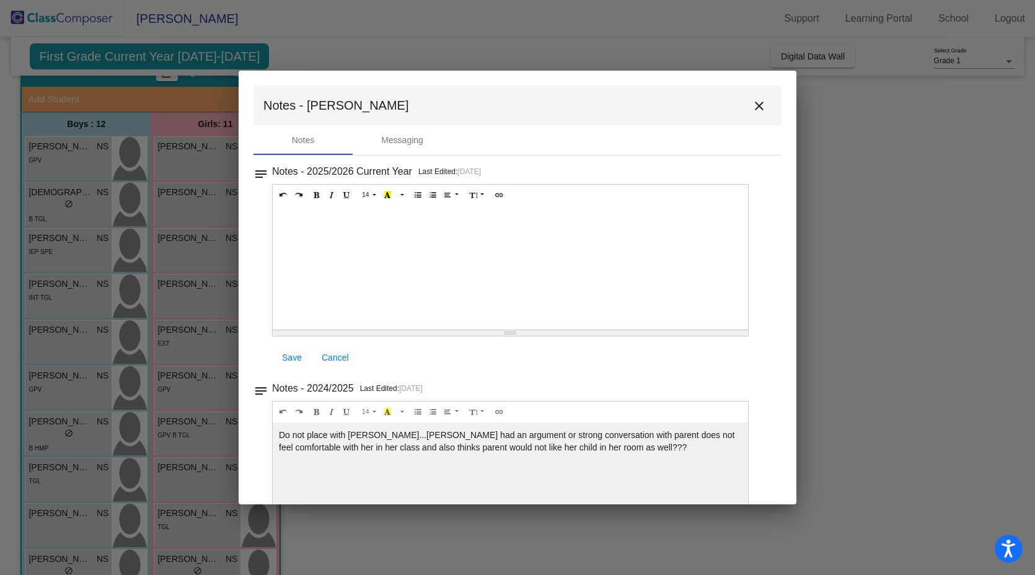
click at [731, 108] on mat-icon "close" at bounding box center [759, 106] width 15 height 15
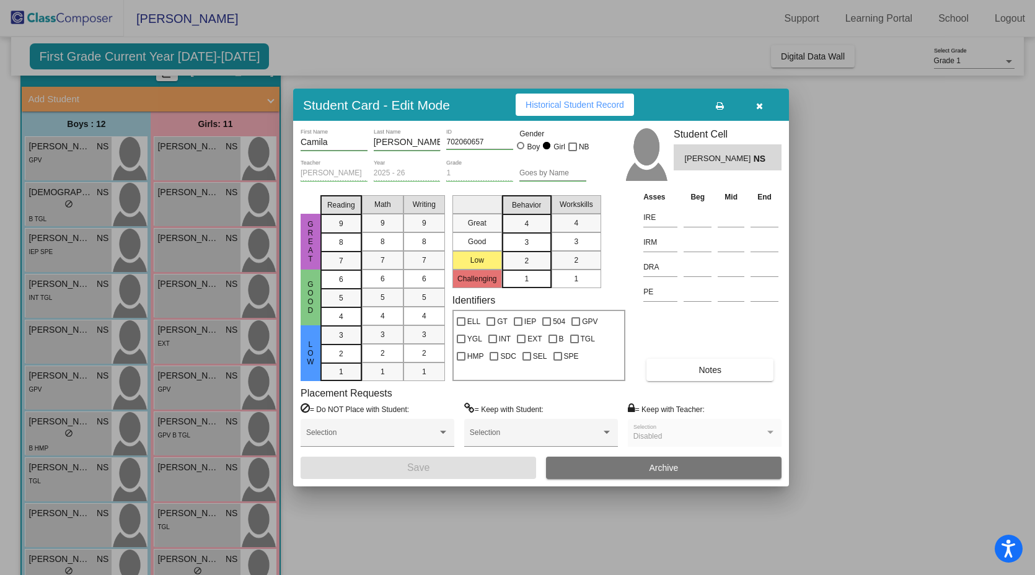
click at [731, 103] on icon "button" at bounding box center [759, 106] width 7 height 9
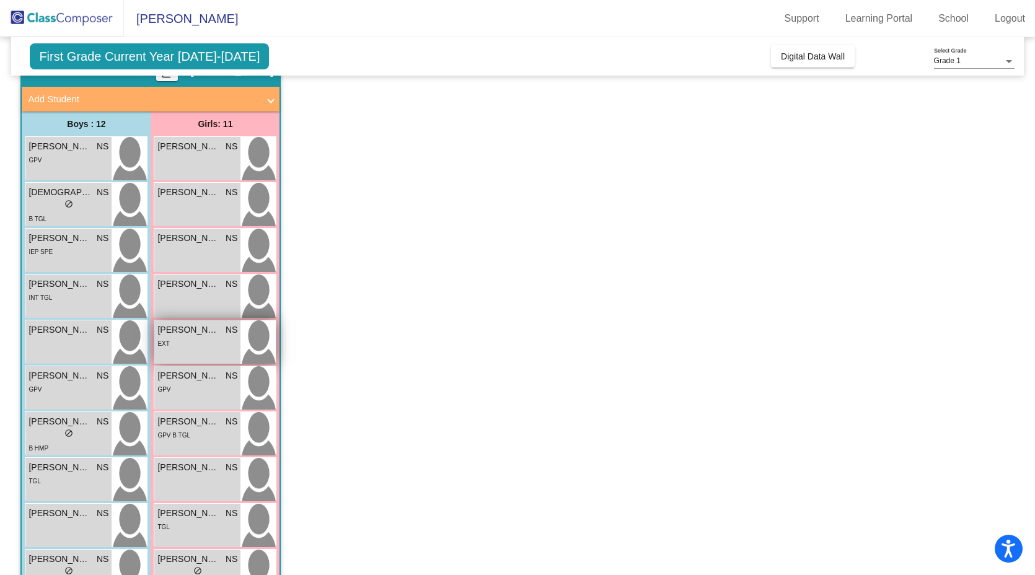
click at [226, 340] on div "EXT" at bounding box center [197, 342] width 80 height 13
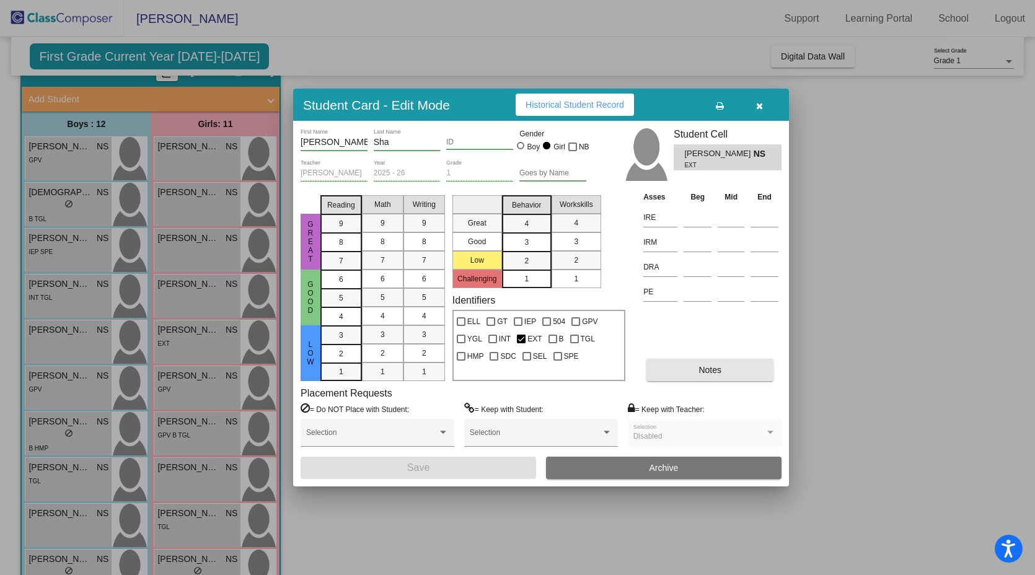
click at [728, 374] on button "Notes" at bounding box center [709, 370] width 127 height 22
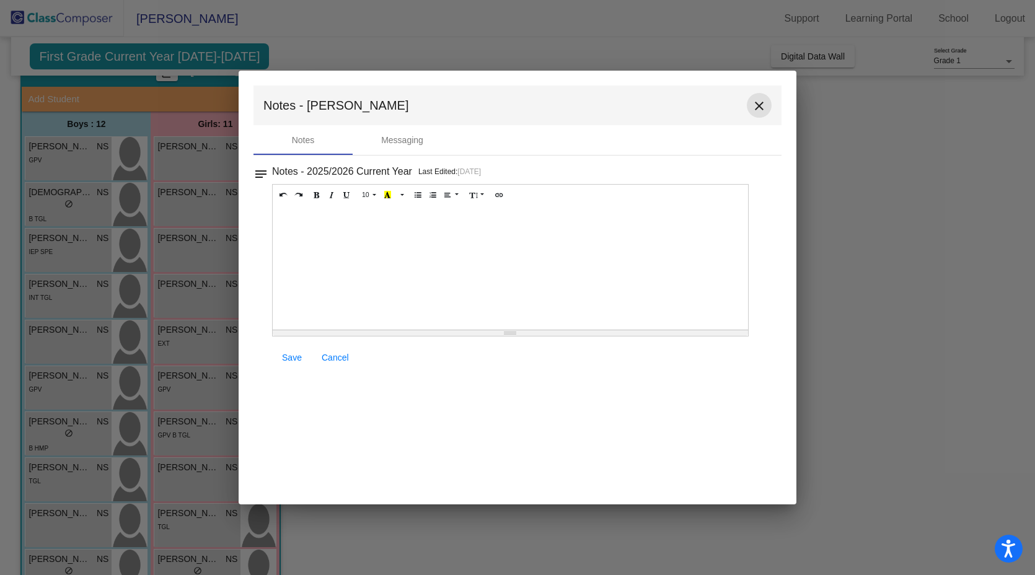
click at [731, 106] on mat-icon "close" at bounding box center [759, 106] width 15 height 15
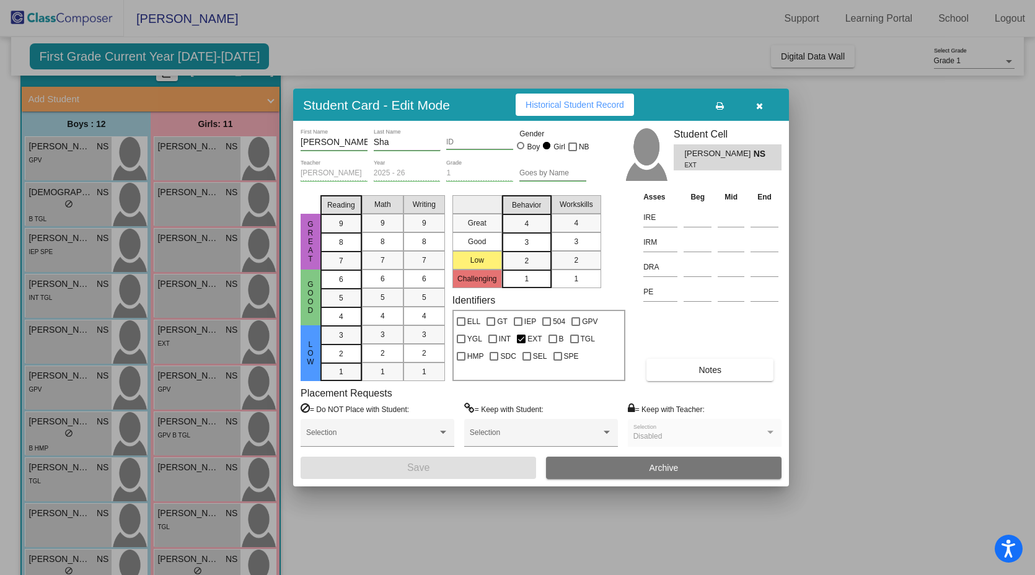
click at [731, 108] on icon "button" at bounding box center [759, 106] width 7 height 9
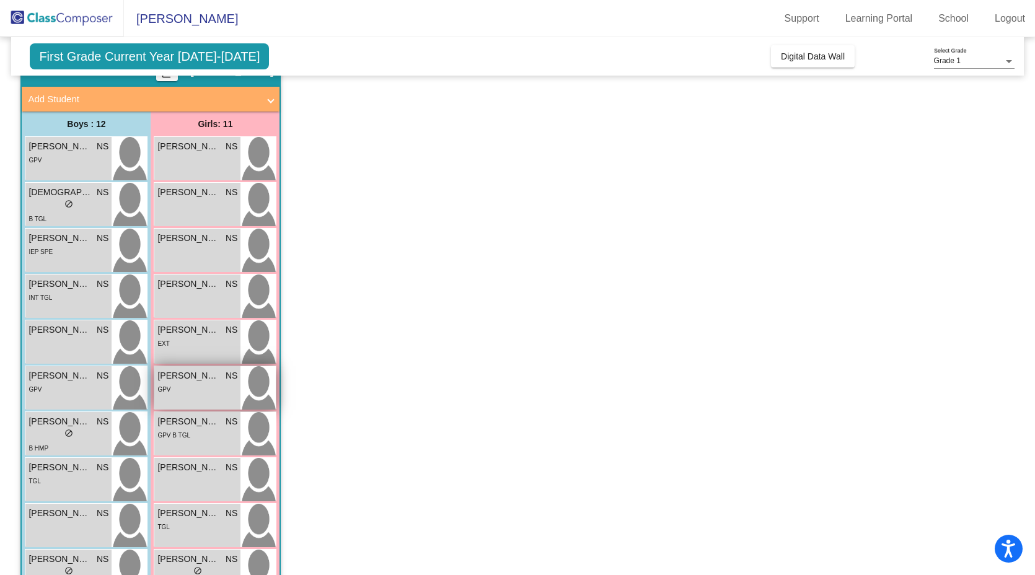
click at [191, 387] on div "GPV" at bounding box center [197, 388] width 80 height 13
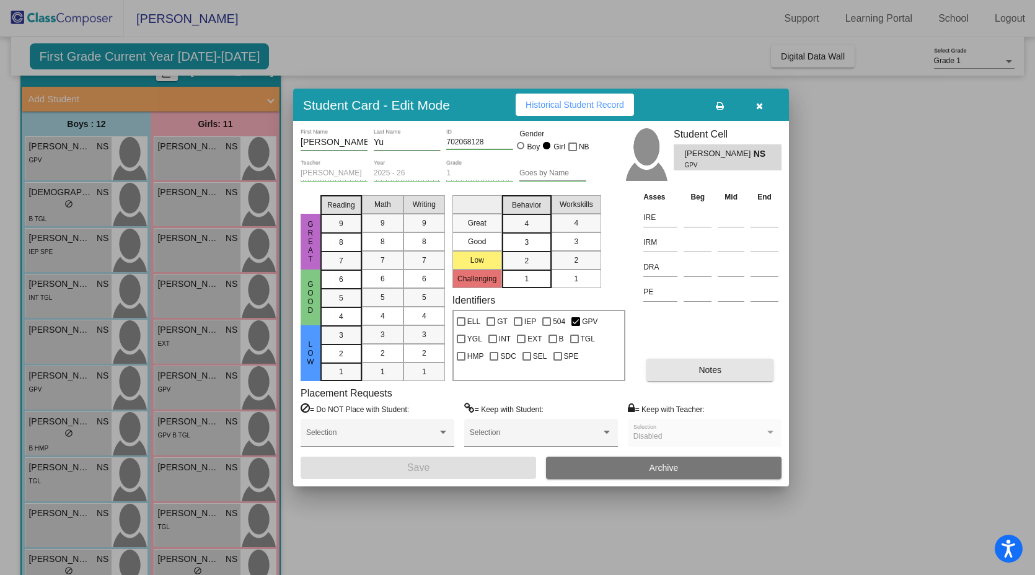
click at [731, 370] on button "Notes" at bounding box center [709, 370] width 127 height 22
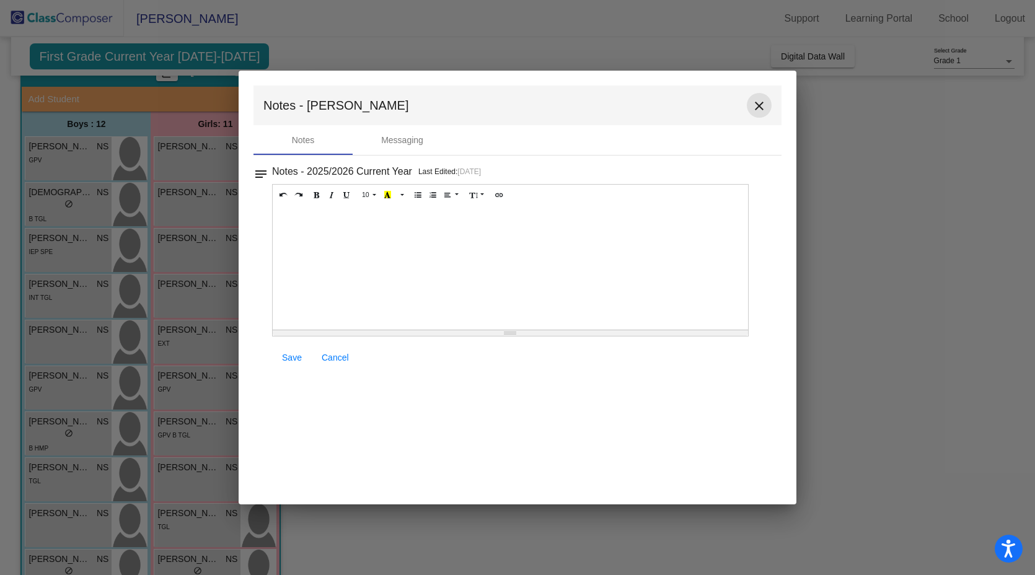
click at [731, 96] on button "close" at bounding box center [759, 105] width 25 height 25
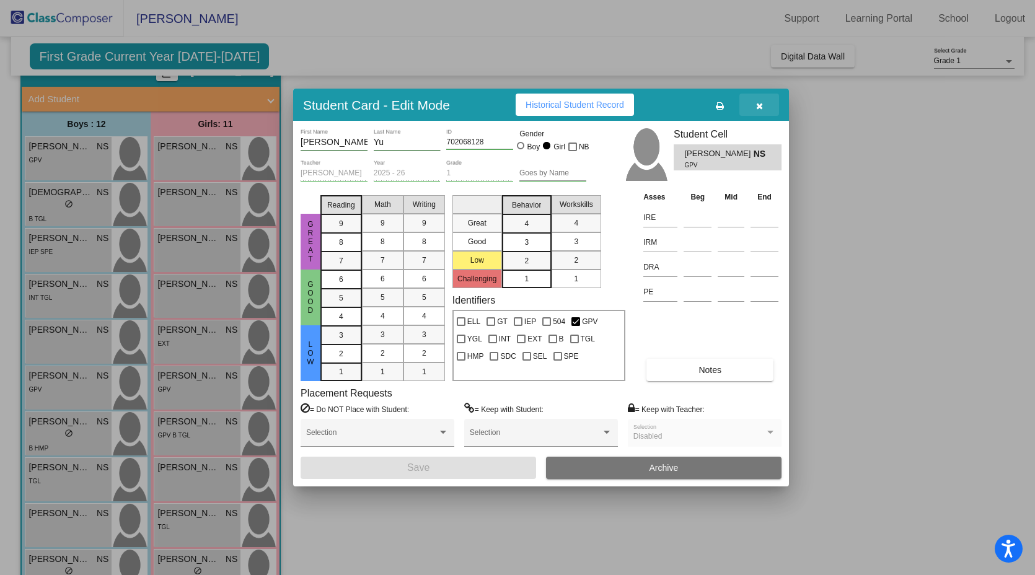
click at [731, 103] on button "button" at bounding box center [759, 105] width 40 height 22
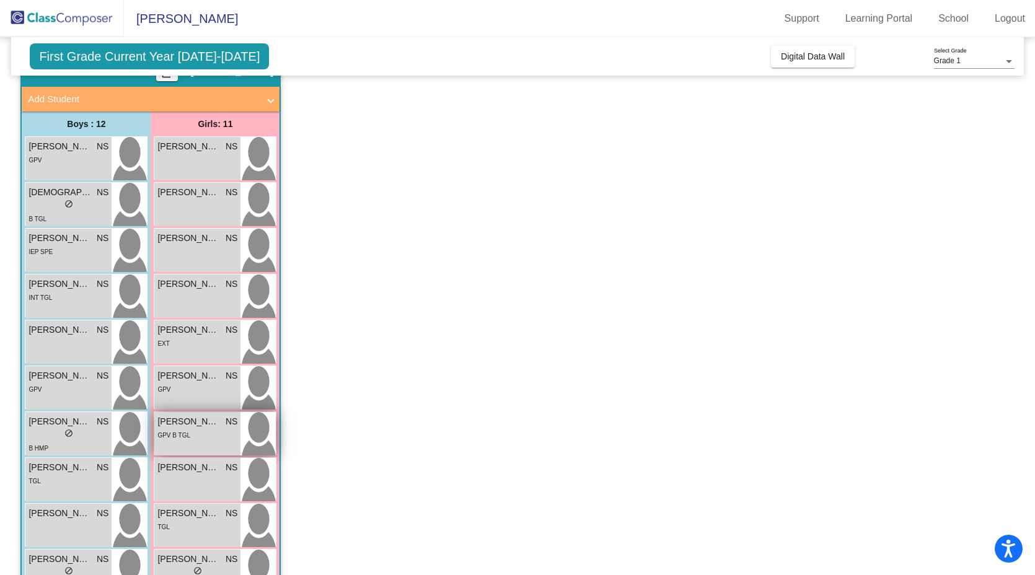
click at [173, 434] on span "GPV B TGL" at bounding box center [173, 435] width 33 height 7
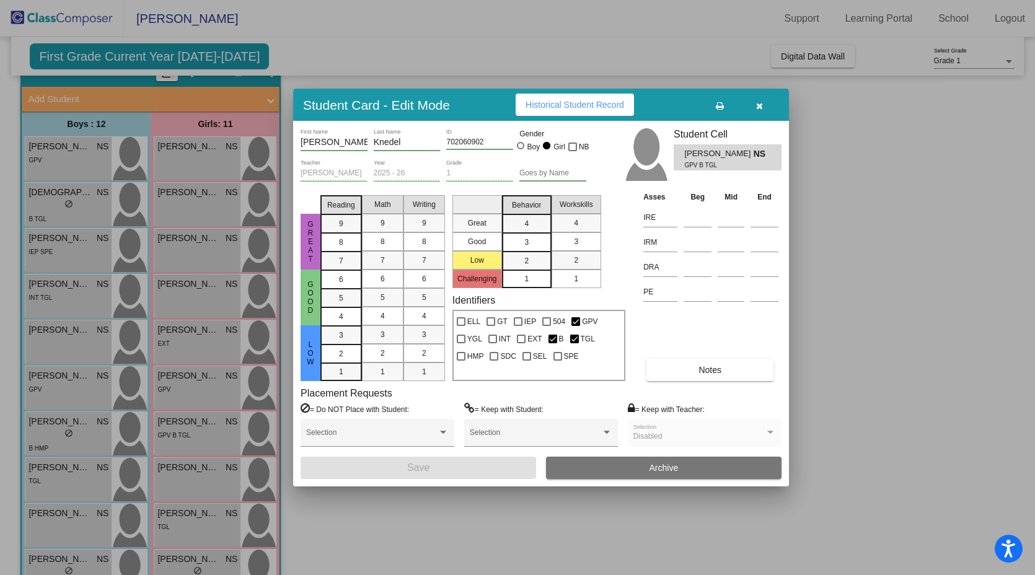
click at [670, 371] on button "Notes" at bounding box center [709, 370] width 127 height 22
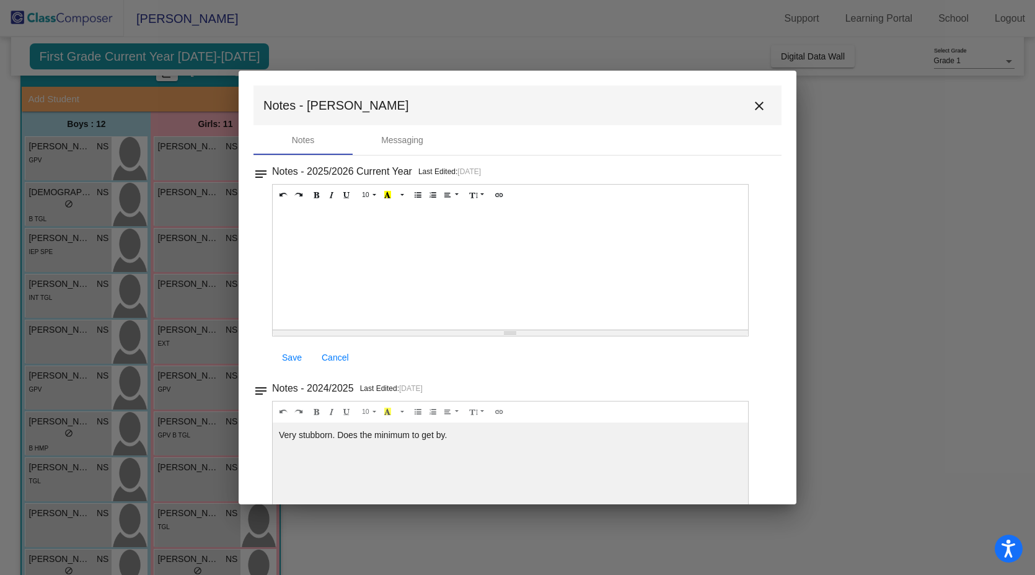
click at [731, 105] on mat-icon "close" at bounding box center [759, 106] width 15 height 15
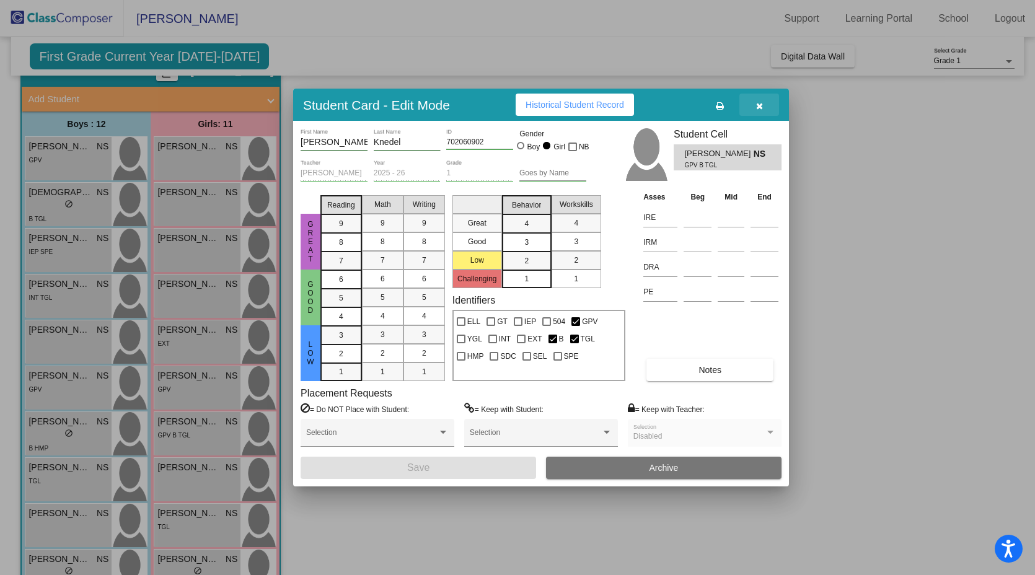
click at [731, 98] on button "button" at bounding box center [759, 105] width 40 height 22
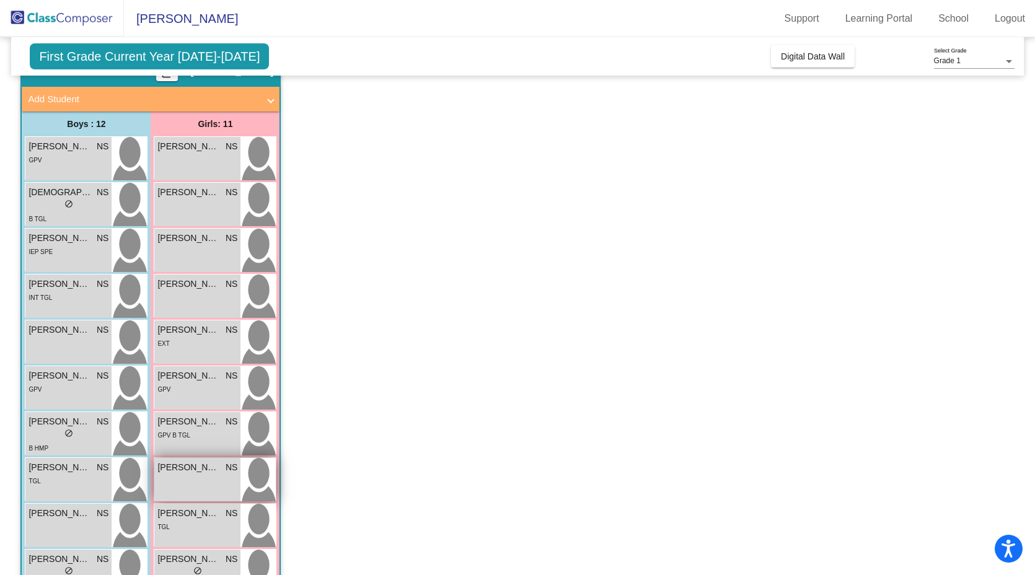
click at [194, 470] on span "[PERSON_NAME]" at bounding box center [188, 467] width 62 height 13
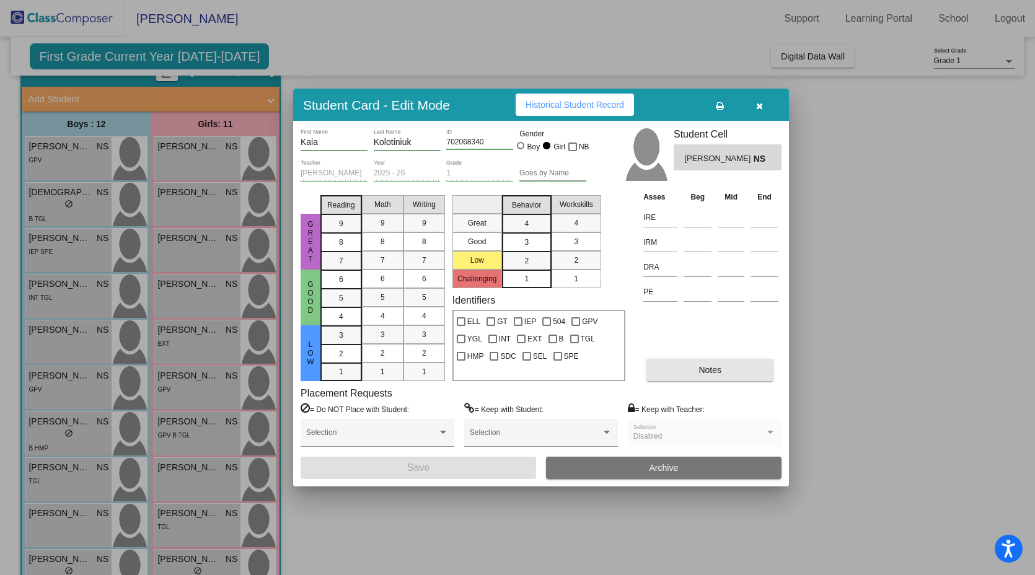
click at [731, 370] on button "Notes" at bounding box center [709, 370] width 127 height 22
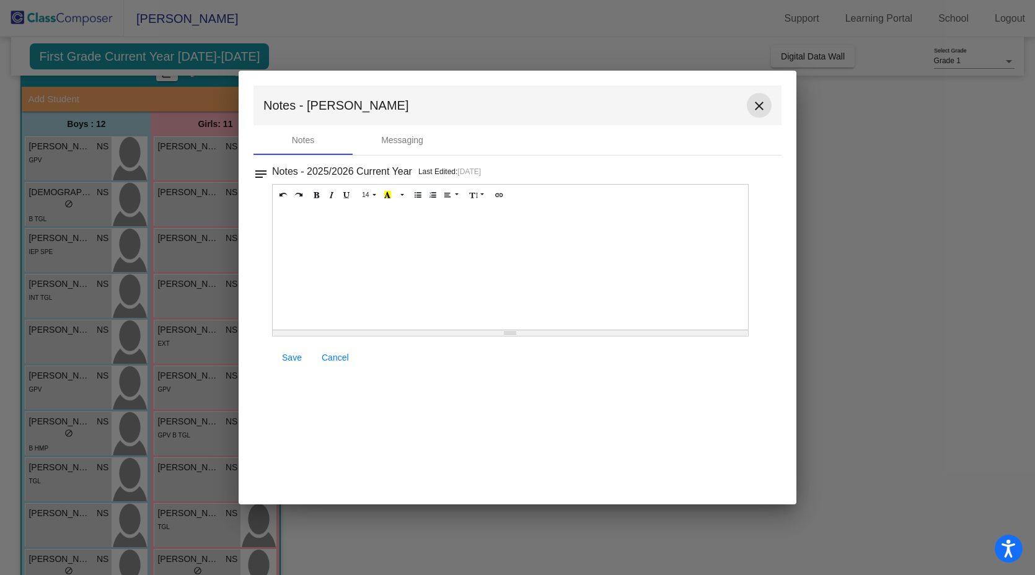
click at [731, 114] on button "close" at bounding box center [759, 105] width 25 height 25
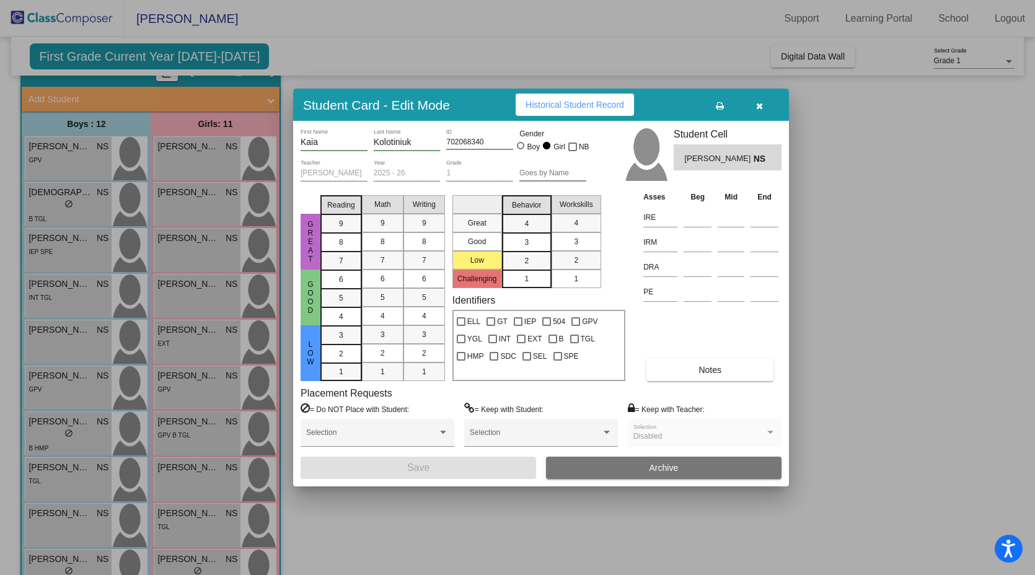
click at [731, 99] on button "button" at bounding box center [759, 105] width 40 height 22
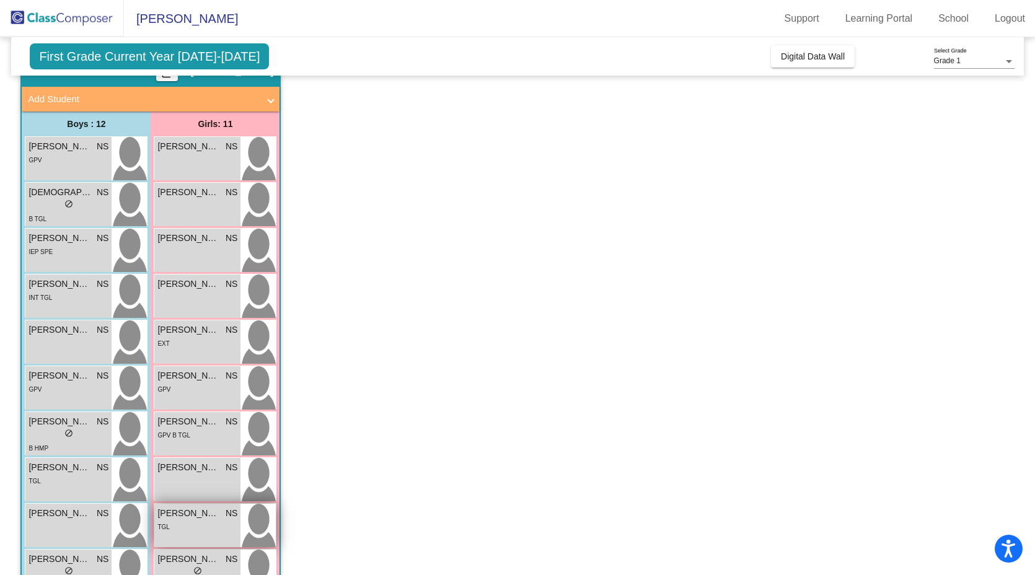
click at [193, 503] on span "[PERSON_NAME]" at bounding box center [188, 513] width 62 height 13
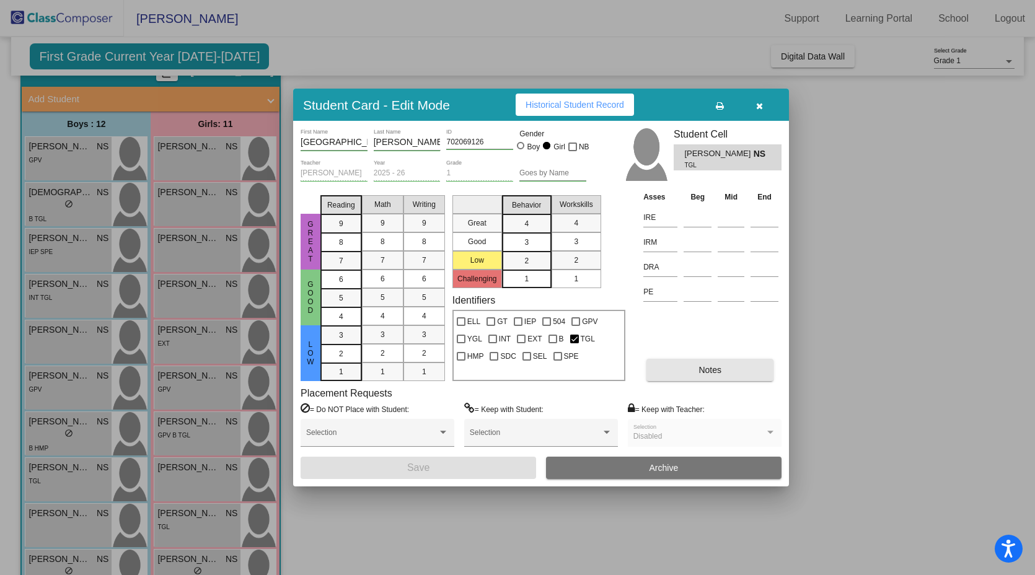
click at [674, 365] on button "Notes" at bounding box center [709, 370] width 127 height 22
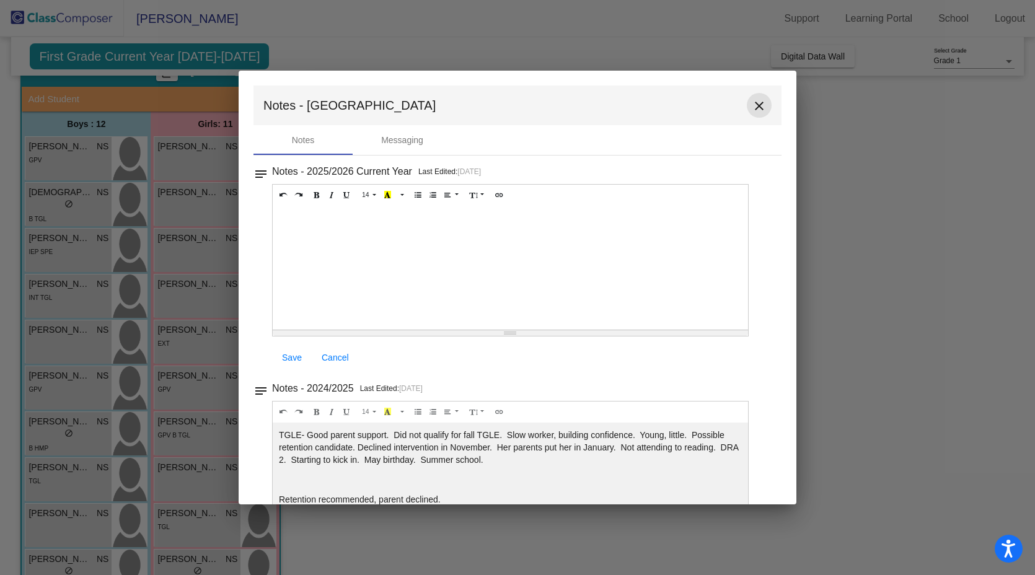
click at [731, 99] on mat-icon "close" at bounding box center [759, 106] width 15 height 15
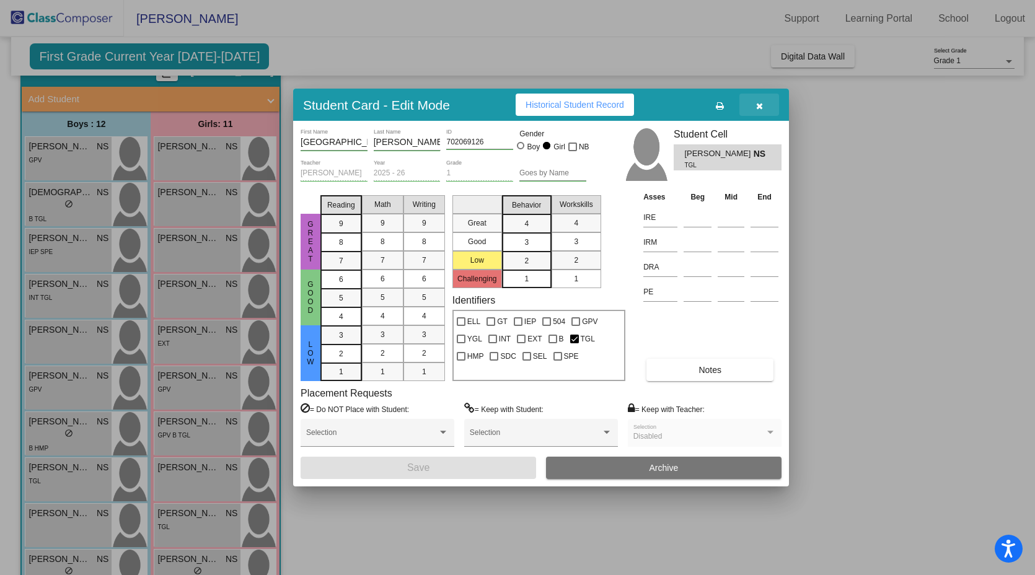
click at [731, 105] on icon "button" at bounding box center [759, 106] width 7 height 9
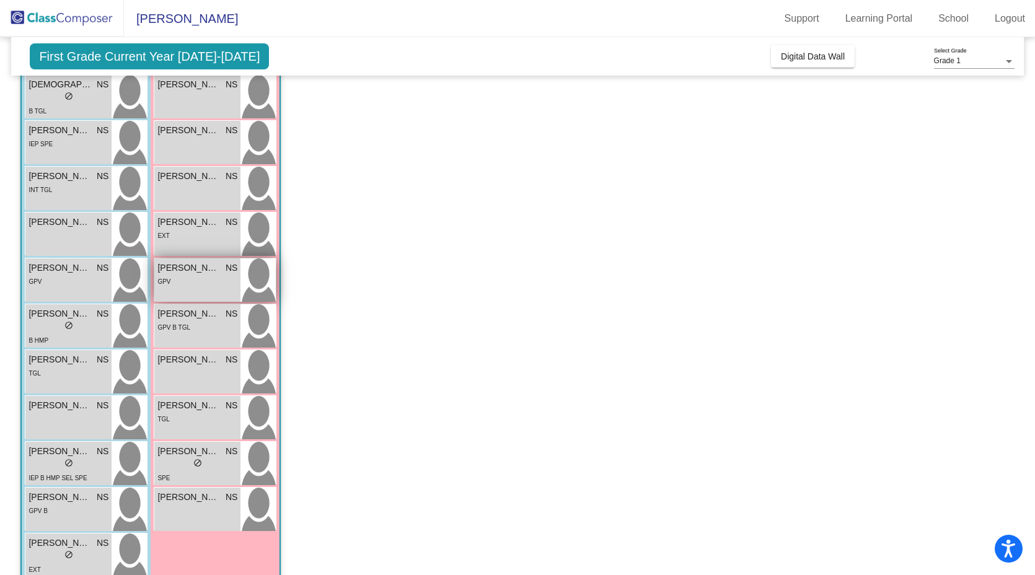
scroll to position [193, 0]
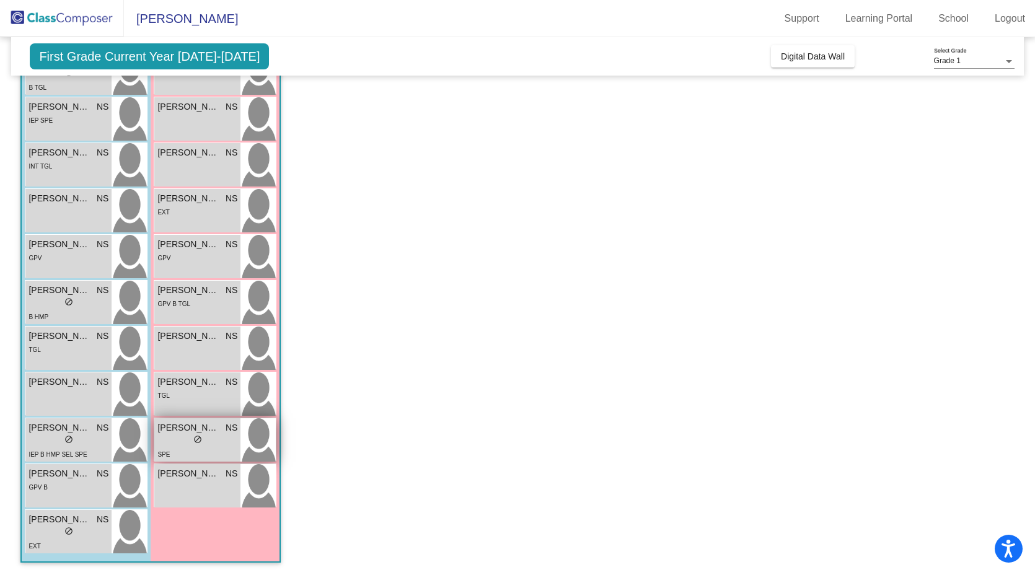
click at [203, 451] on div "SPE" at bounding box center [197, 453] width 80 height 13
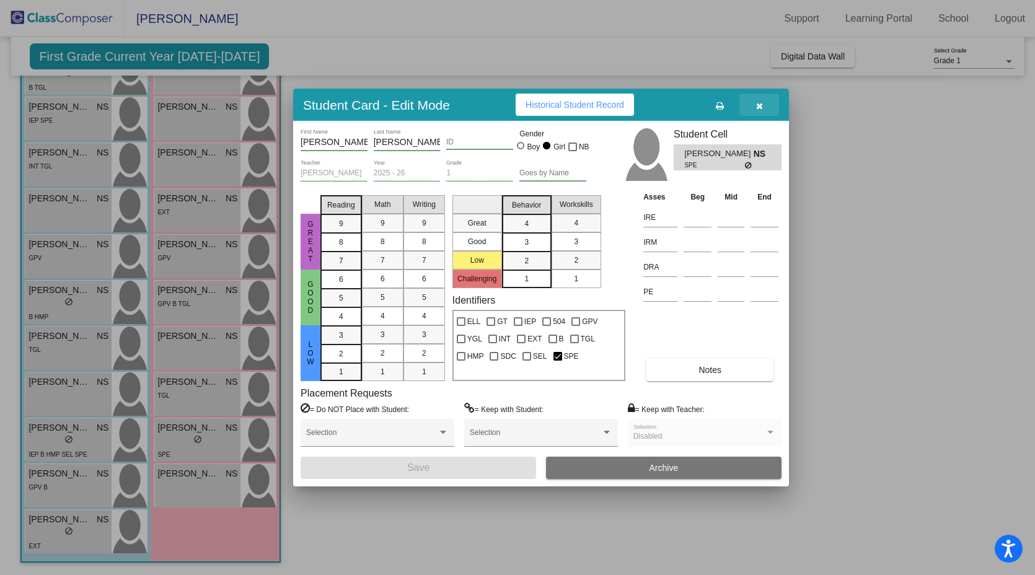
click at [731, 108] on icon "button" at bounding box center [759, 106] width 7 height 9
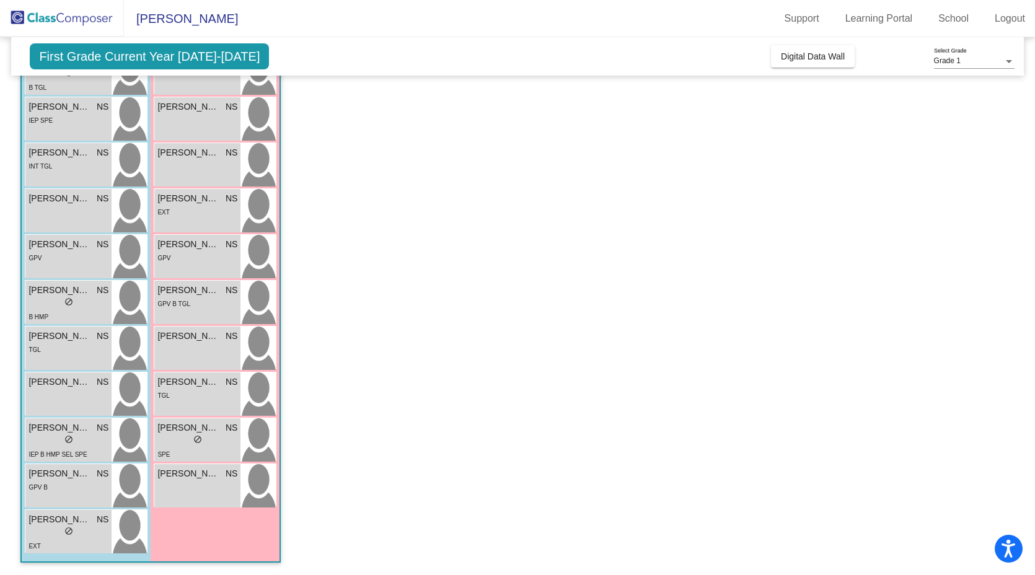
scroll to position [0, 0]
